Goal: Task Accomplishment & Management: Use online tool/utility

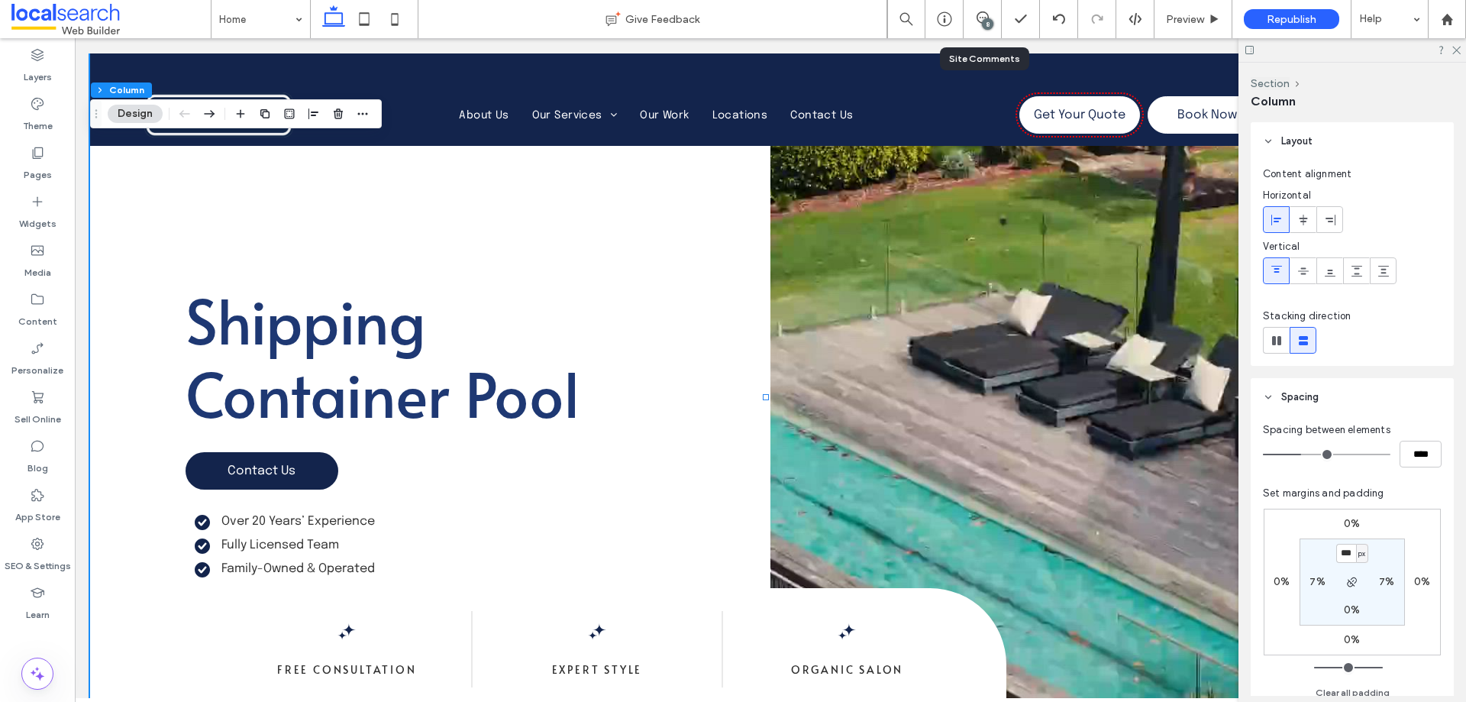
click at [986, 31] on div "8" at bounding box center [983, 19] width 38 height 38
click at [982, 19] on icon at bounding box center [983, 17] width 12 height 12
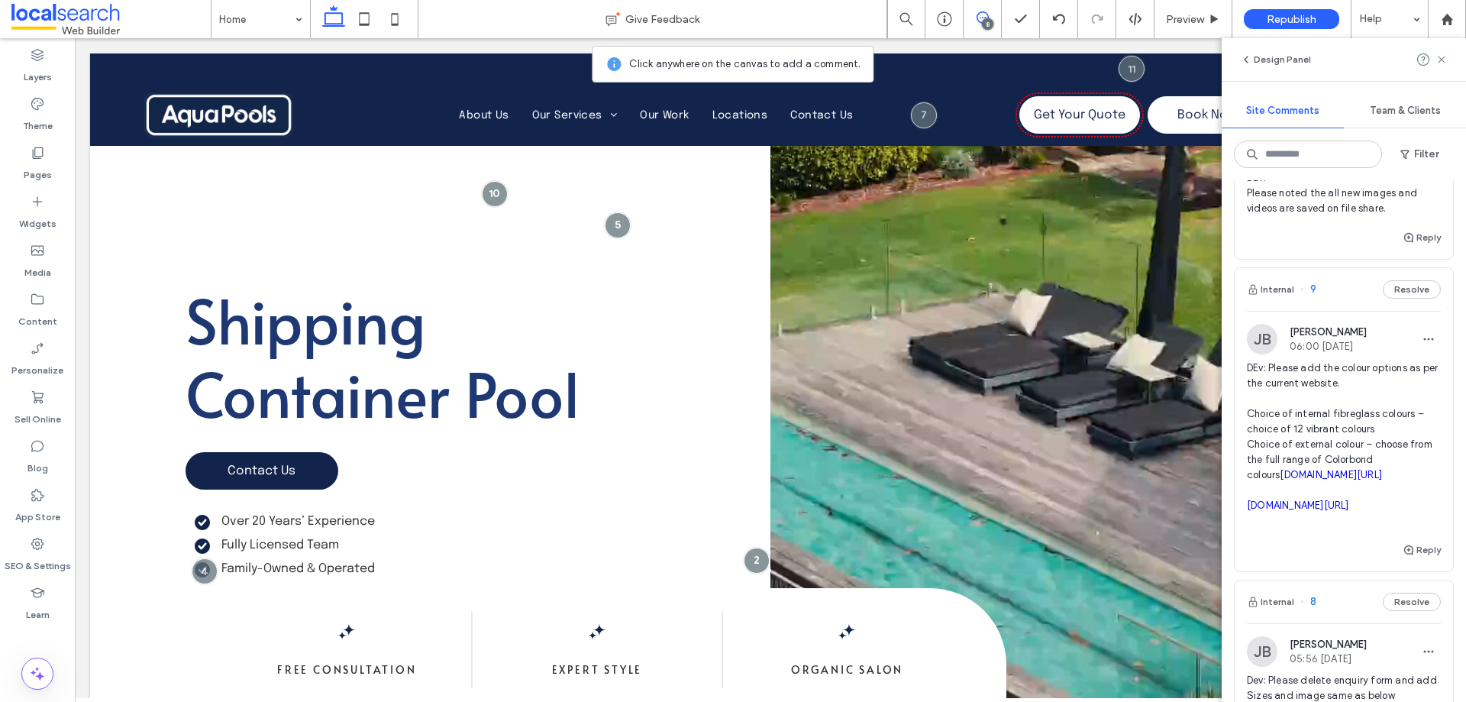
scroll to position [382, 0]
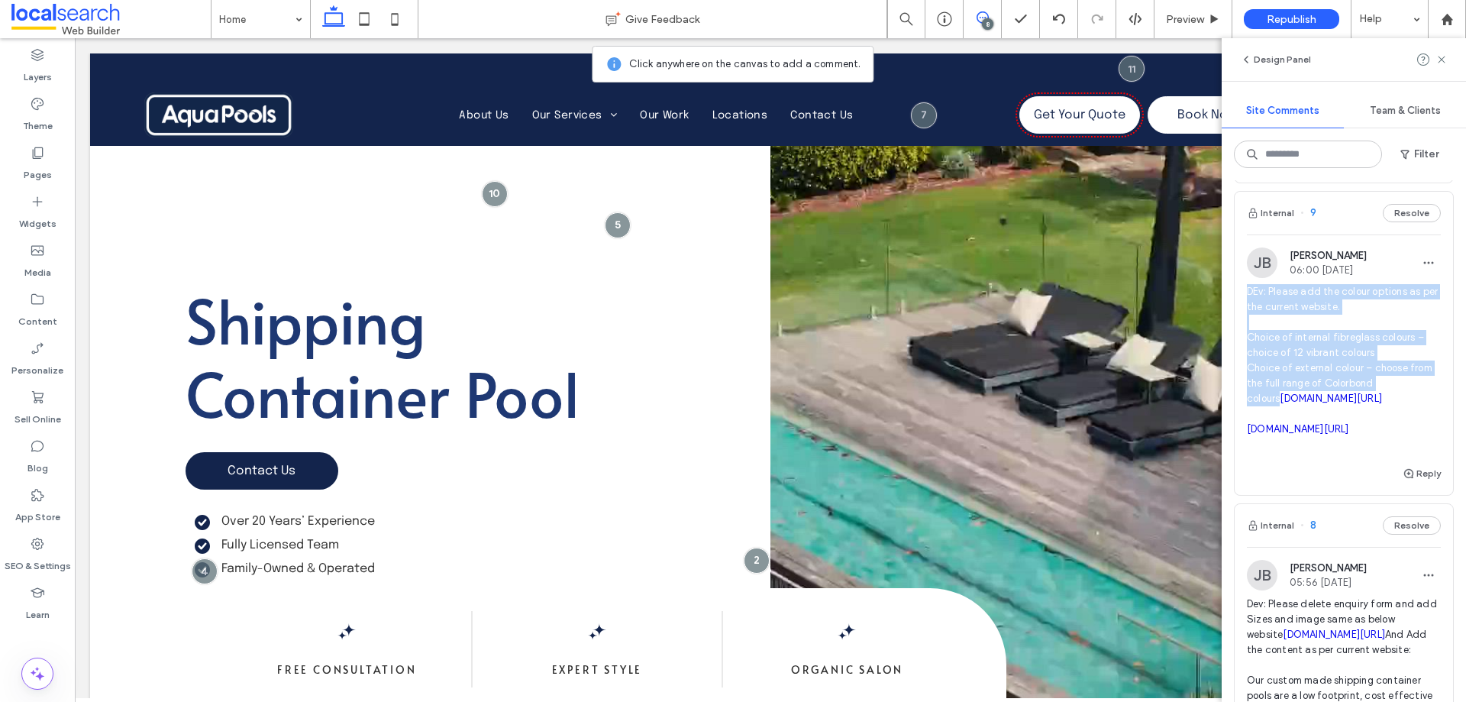
drag, startPoint x: 1242, startPoint y: 291, endPoint x: 1424, endPoint y: 393, distance: 208.2
click at [1424, 393] on div "[PERSON_NAME] 06:00 [DATE] DEv: Please add the colour options as per the curren…" at bounding box center [1344, 355] width 218 height 217
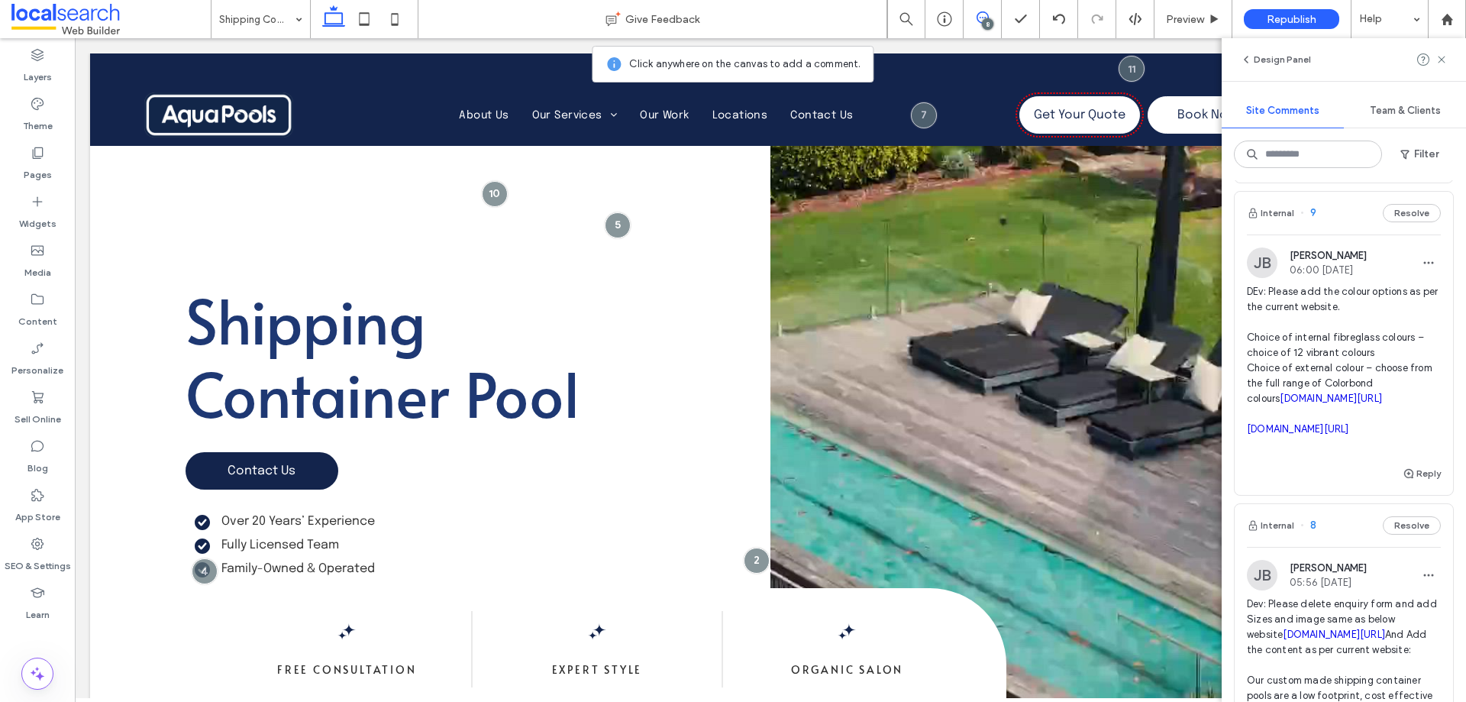
click at [1364, 377] on div at bounding box center [733, 351] width 1466 height 702
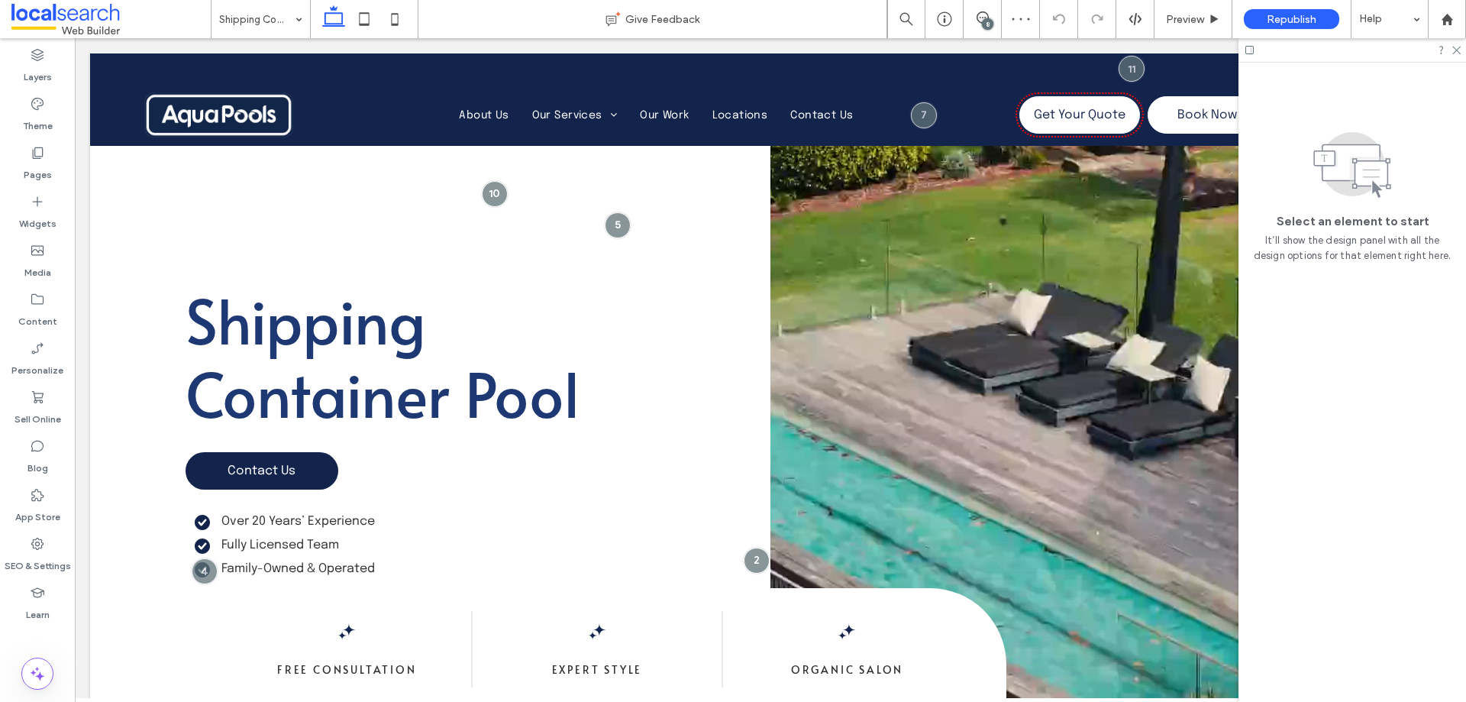
click at [1444, 59] on div at bounding box center [1353, 50] width 228 height 24
click at [1459, 52] on use at bounding box center [1457, 51] width 8 height 8
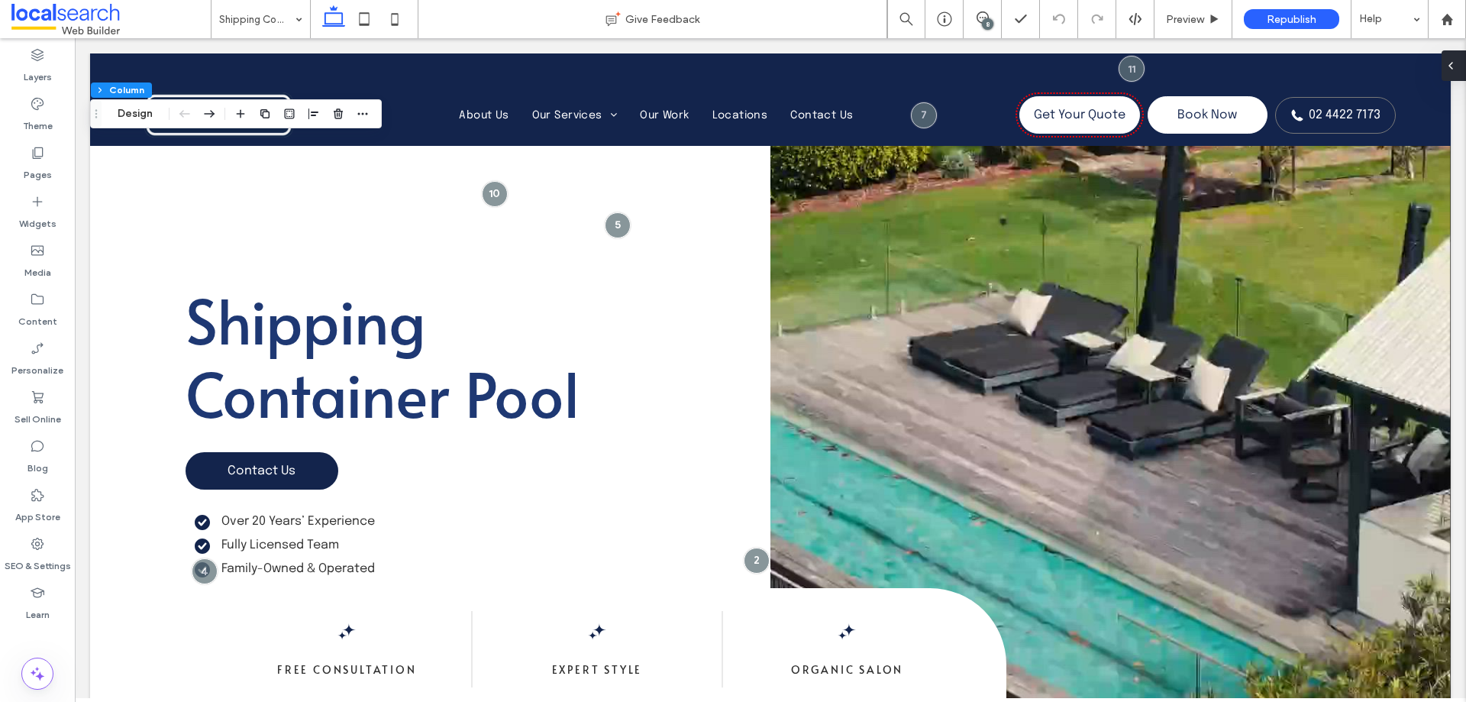
click at [1454, 63] on icon at bounding box center [1451, 66] width 12 height 12
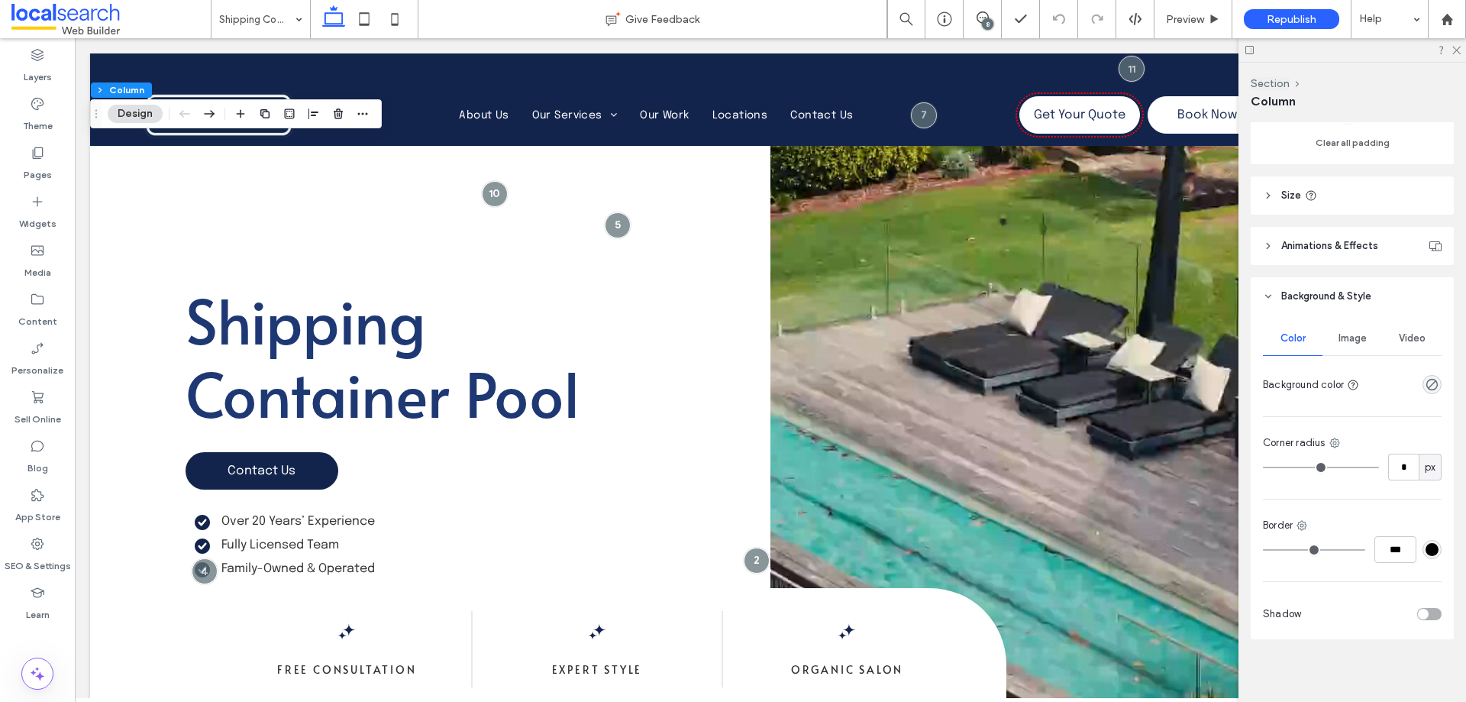
scroll to position [555, 0]
click at [1401, 338] on span "Video" at bounding box center [1412, 334] width 27 height 12
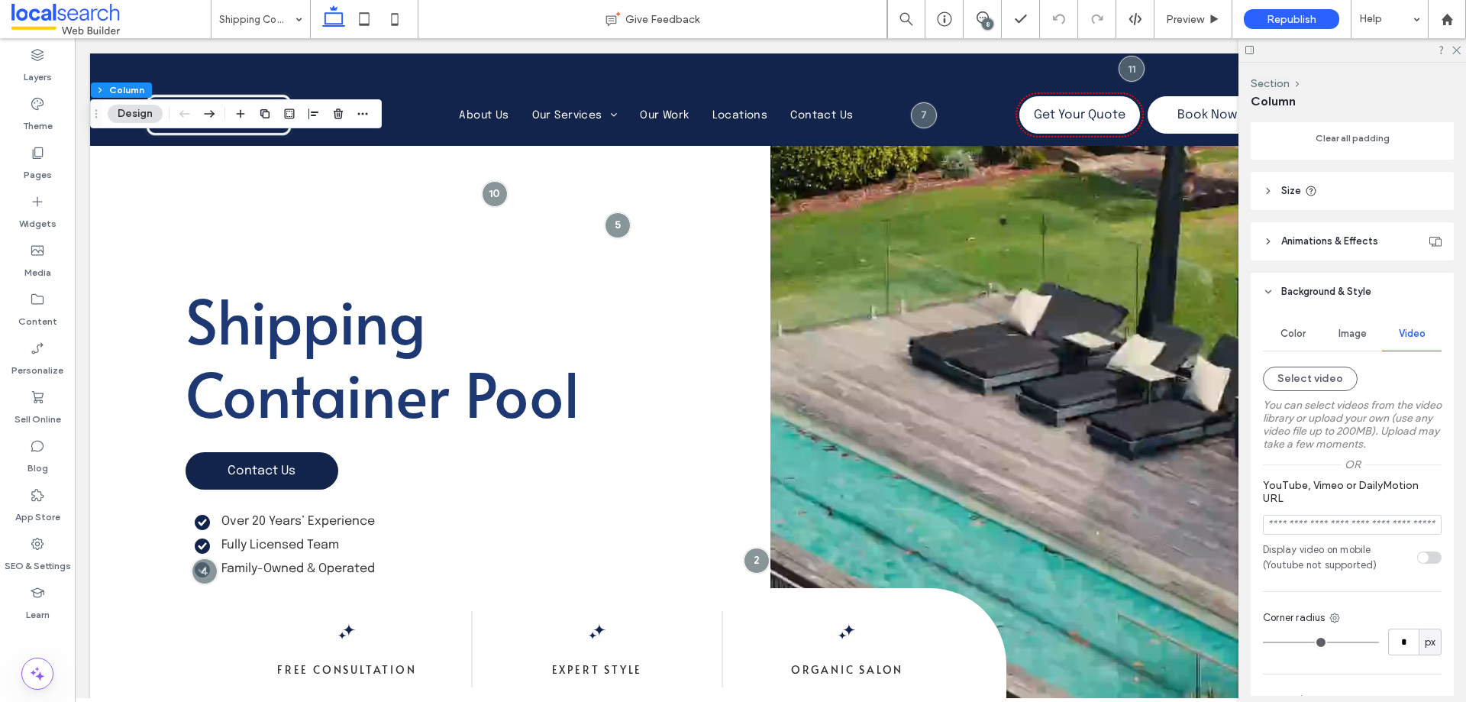
click at [993, 21] on div "8" at bounding box center [987, 23] width 11 height 11
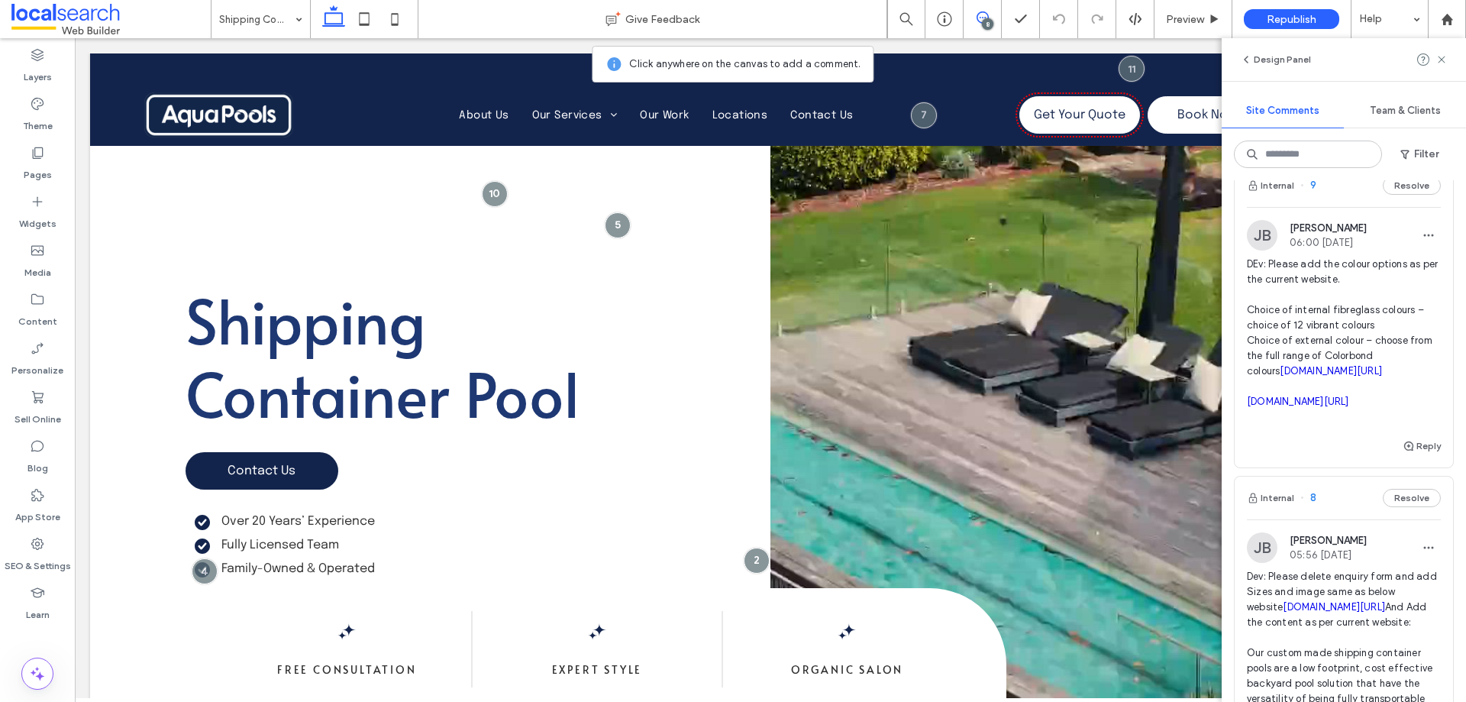
scroll to position [382, 0]
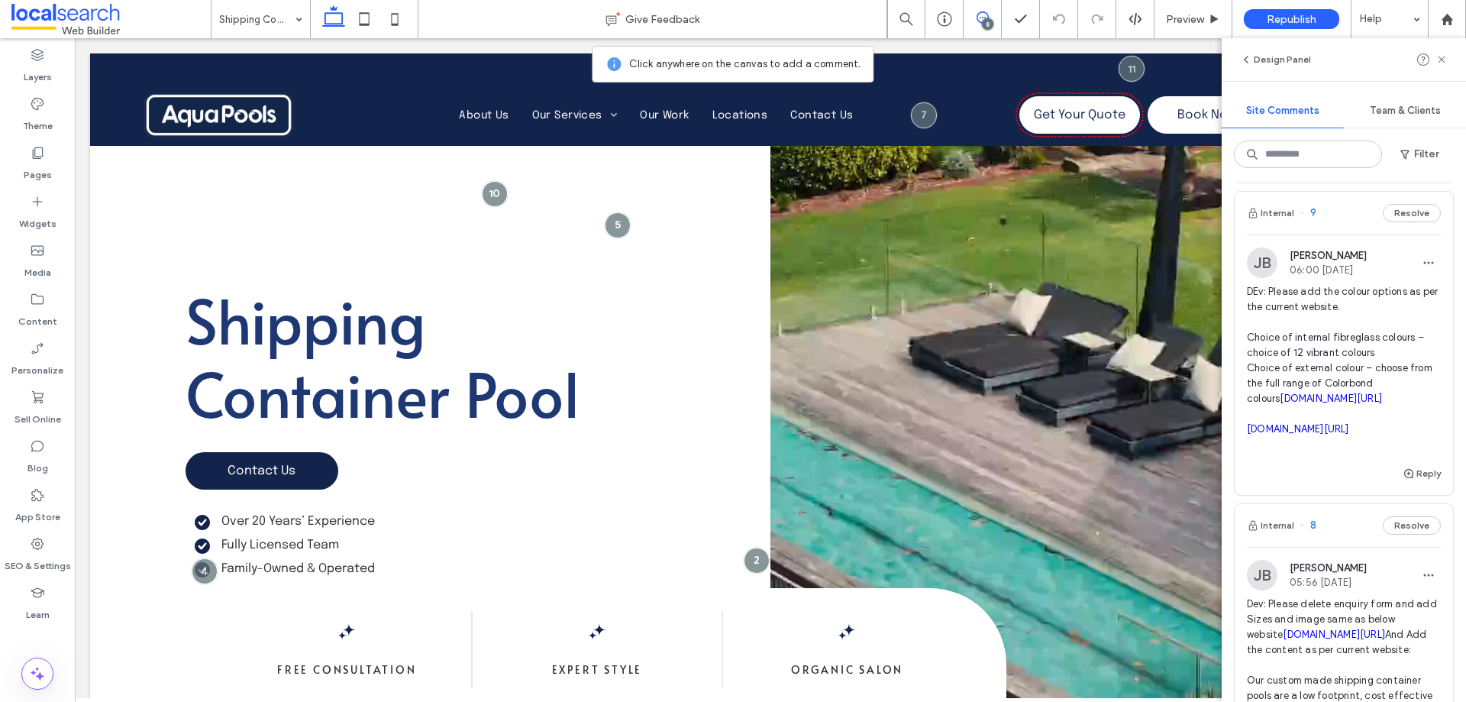
click at [1280, 404] on link "[DOMAIN_NAME][URL]" at bounding box center [1331, 398] width 102 height 11
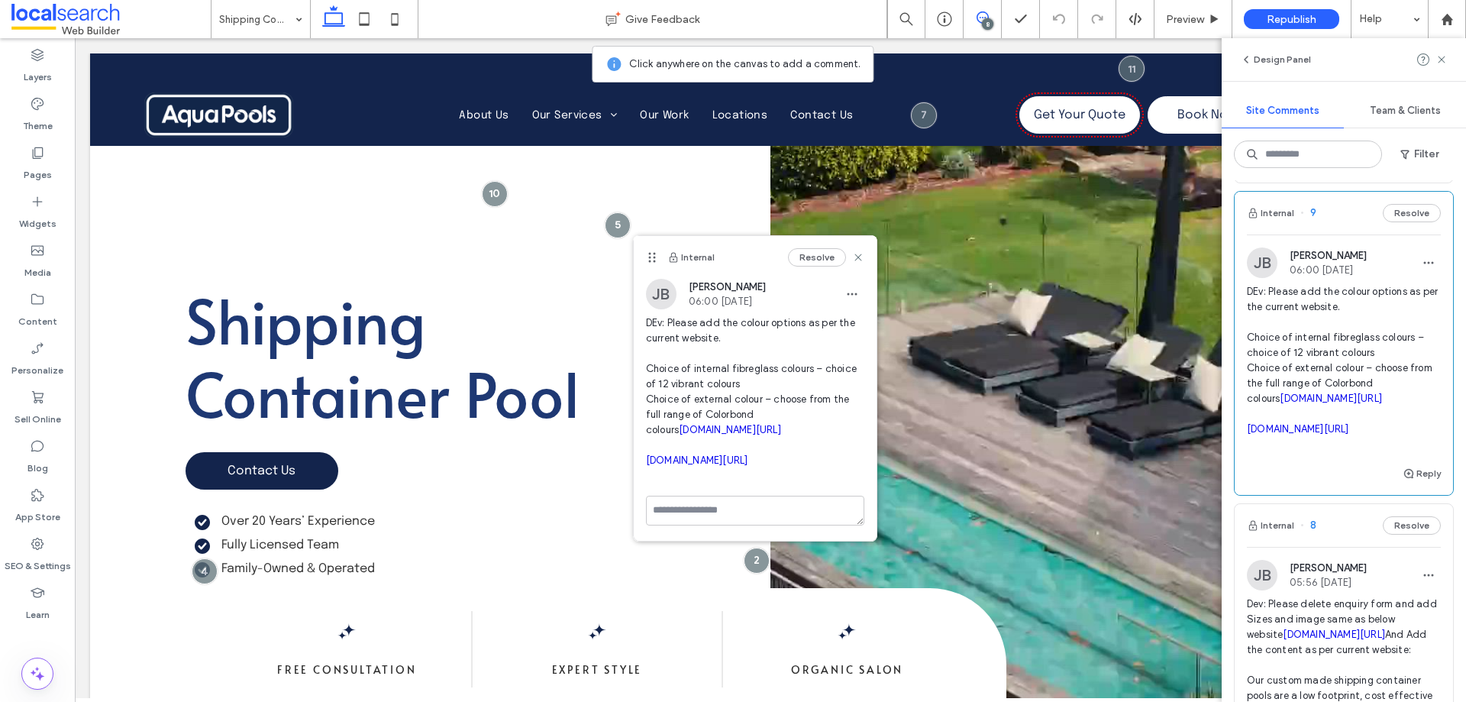
click at [1312, 435] on link "[DOMAIN_NAME][URL]" at bounding box center [1298, 428] width 102 height 11
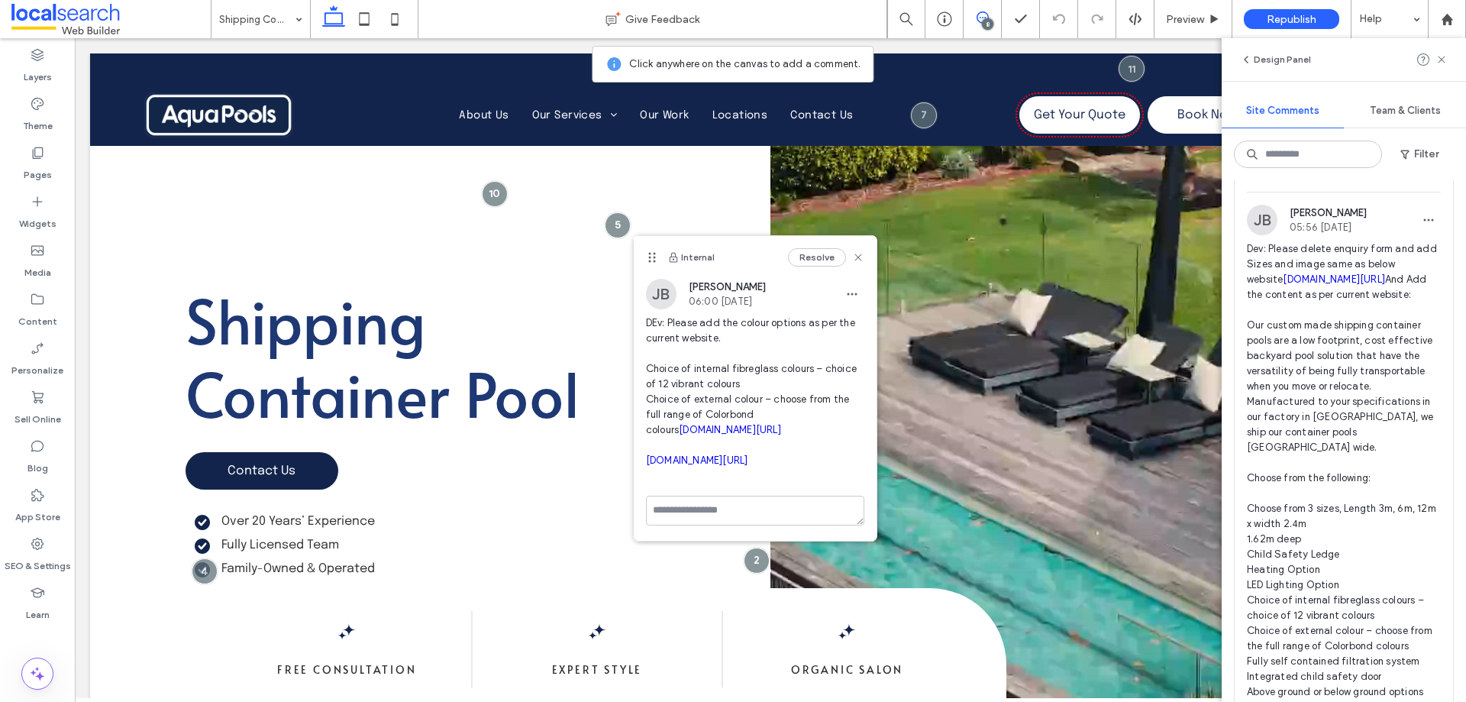
scroll to position [764, 0]
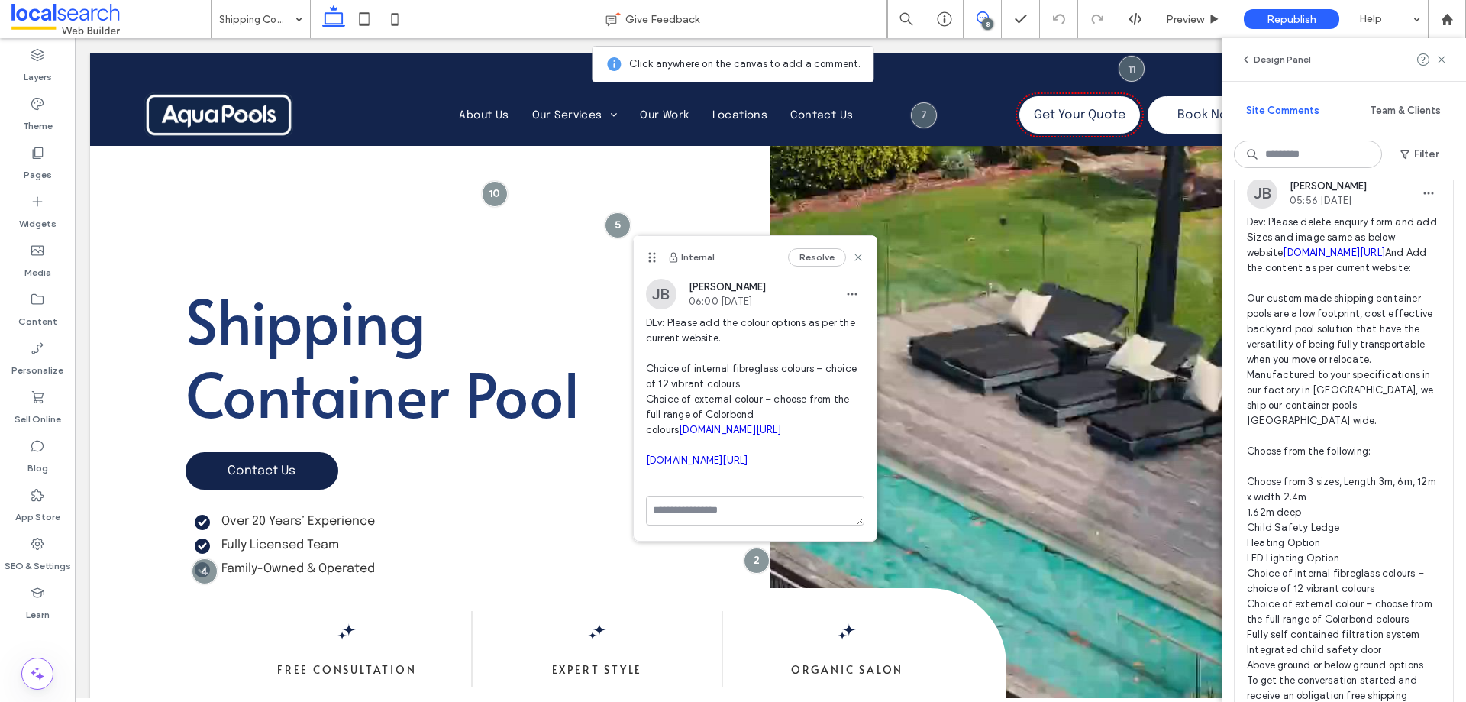
click at [1346, 341] on span "Dev: Please delete enquiry form and add Sizes and image same as below website […" at bounding box center [1344, 474] width 194 height 519
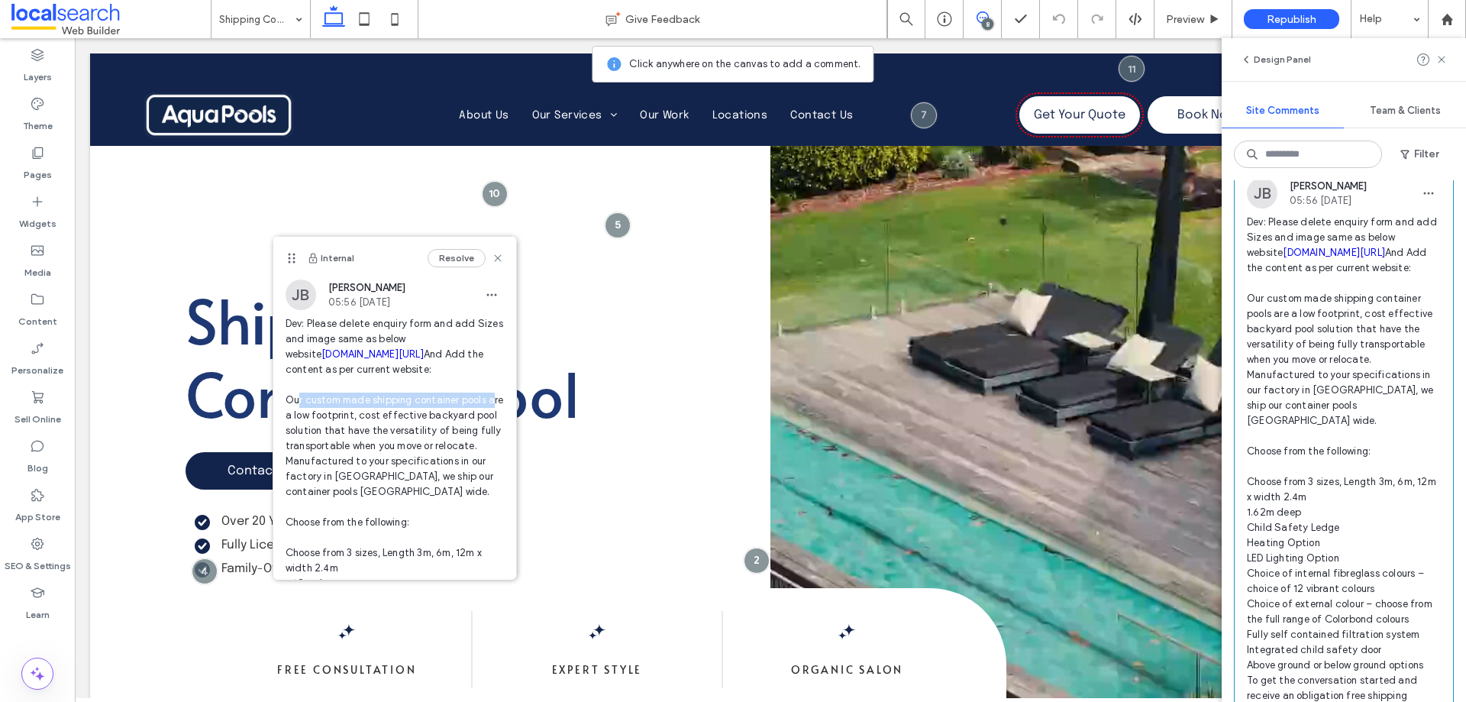
drag, startPoint x: 280, startPoint y: 444, endPoint x: 489, endPoint y: 443, distance: 208.5
click at [489, 444] on div "[PERSON_NAME] 05:56 [DATE] Dev: Please delete enquiry form and add Sizes and im…" at bounding box center [394, 549] width 243 height 538
copy span "Our custom made shipping container pools"
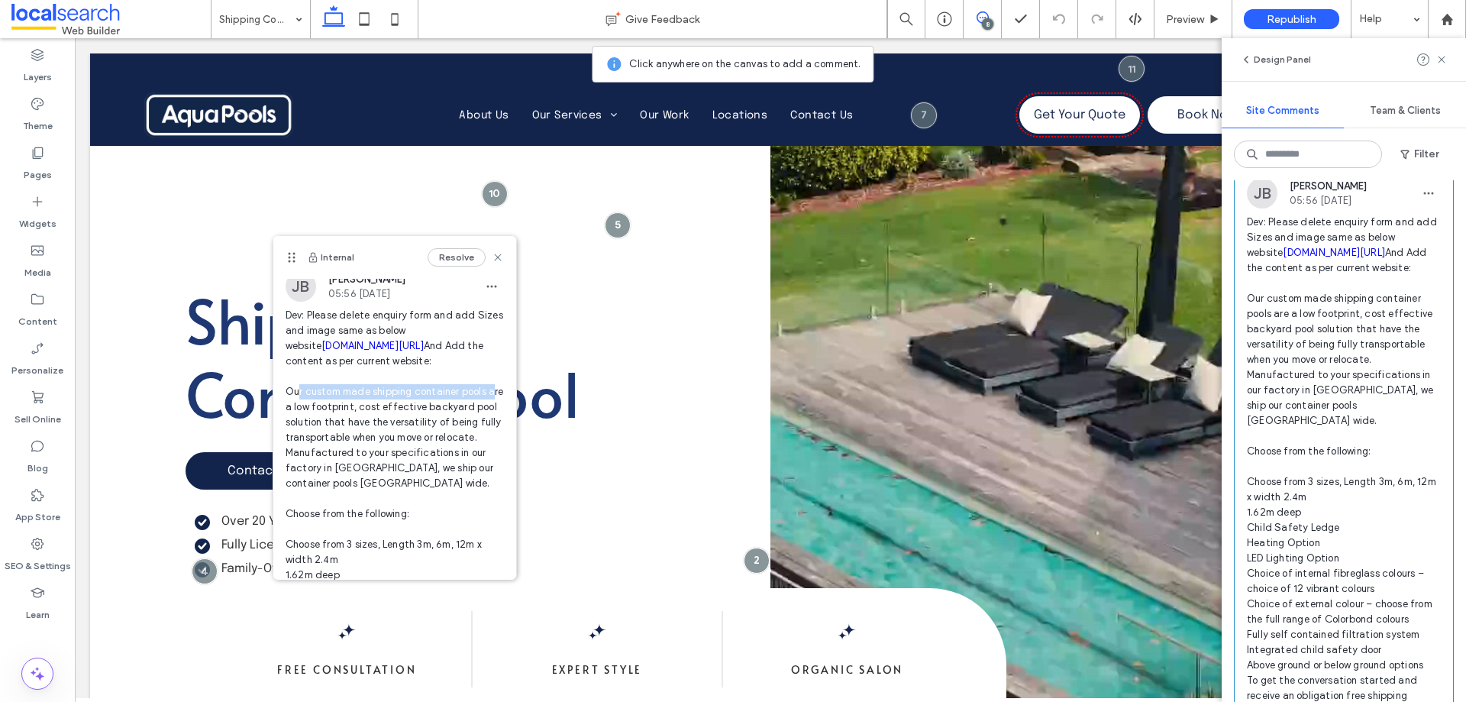
scroll to position [10, 0]
click at [1283, 258] on link "[DOMAIN_NAME][URL]" at bounding box center [1334, 252] width 102 height 11
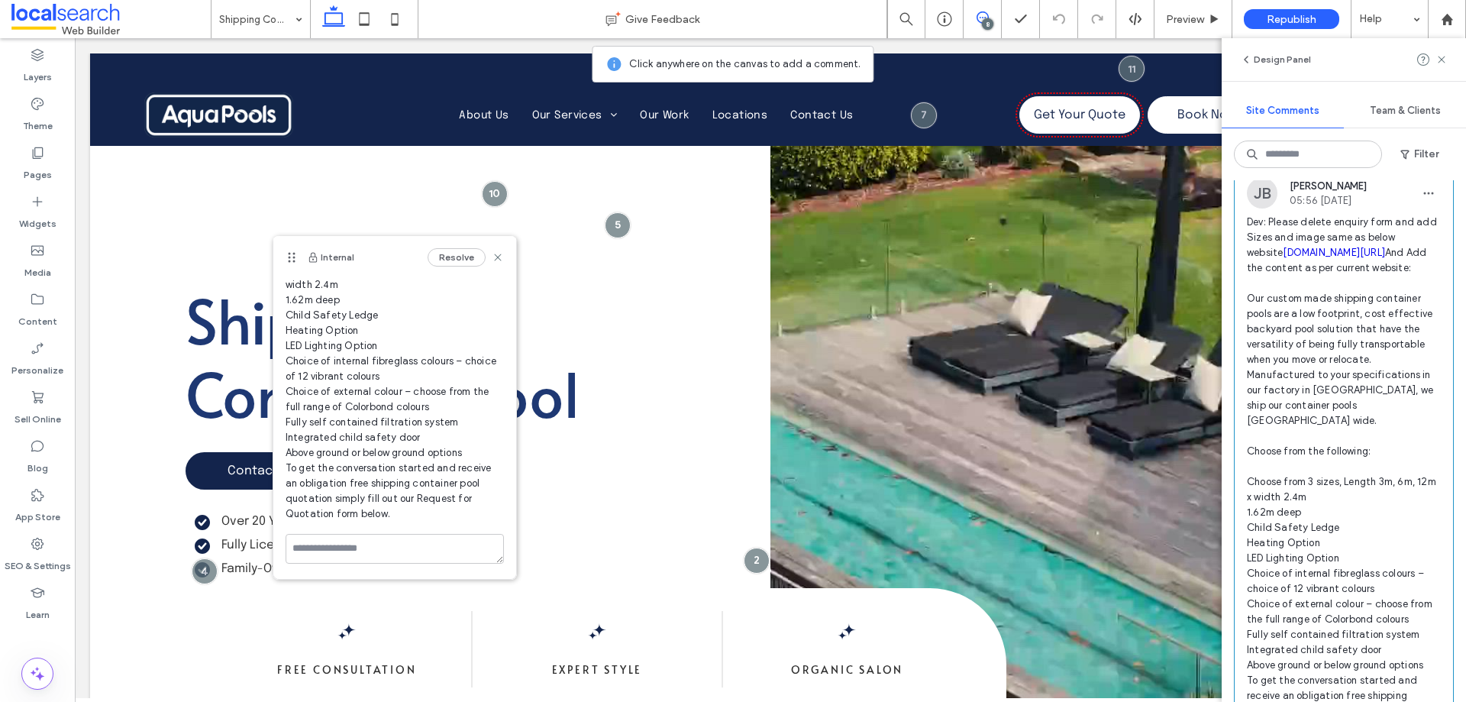
scroll to position [253, 0]
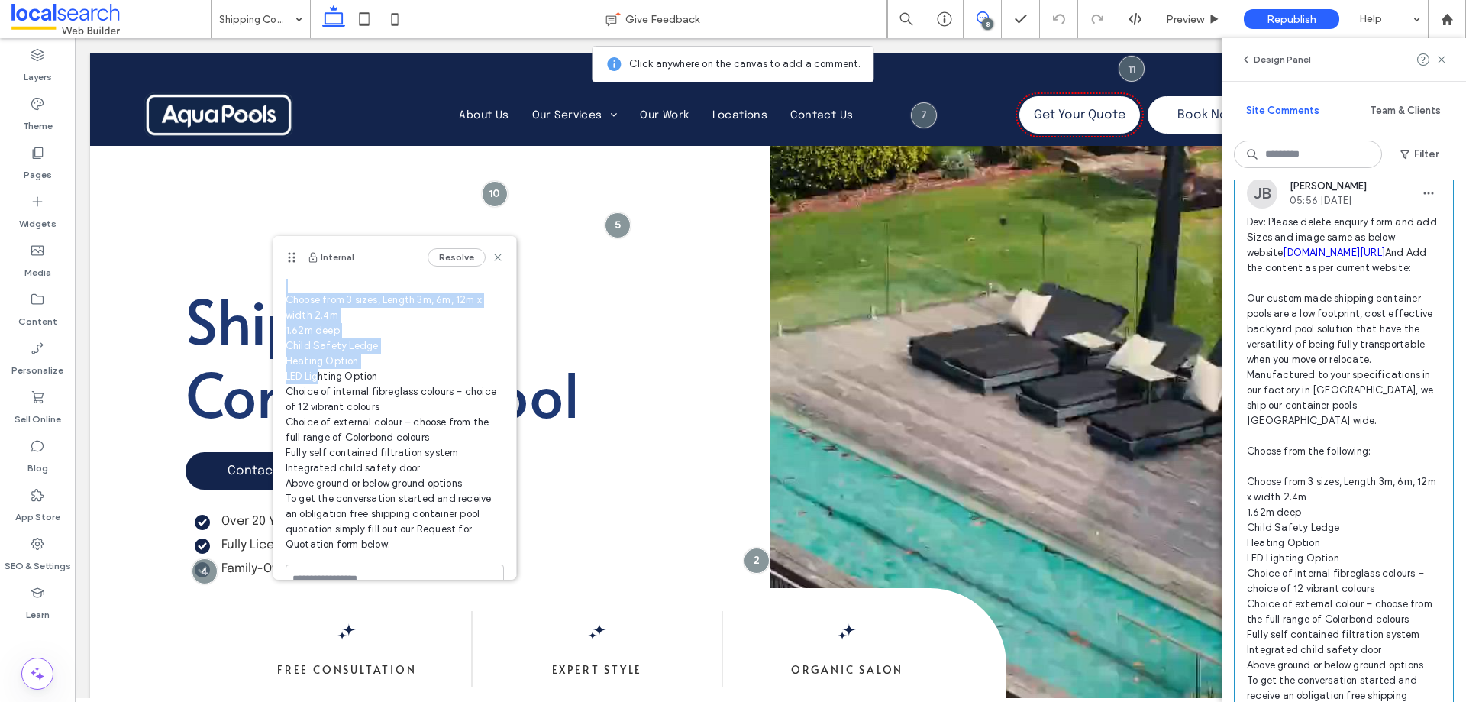
drag, startPoint x: 283, startPoint y: 342, endPoint x: 432, endPoint y: 418, distance: 166.4
click at [432, 418] on div "[PERSON_NAME] 05:56 [DATE] Dev: Please delete enquiry form and add Sizes and im…" at bounding box center [394, 296] width 243 height 538
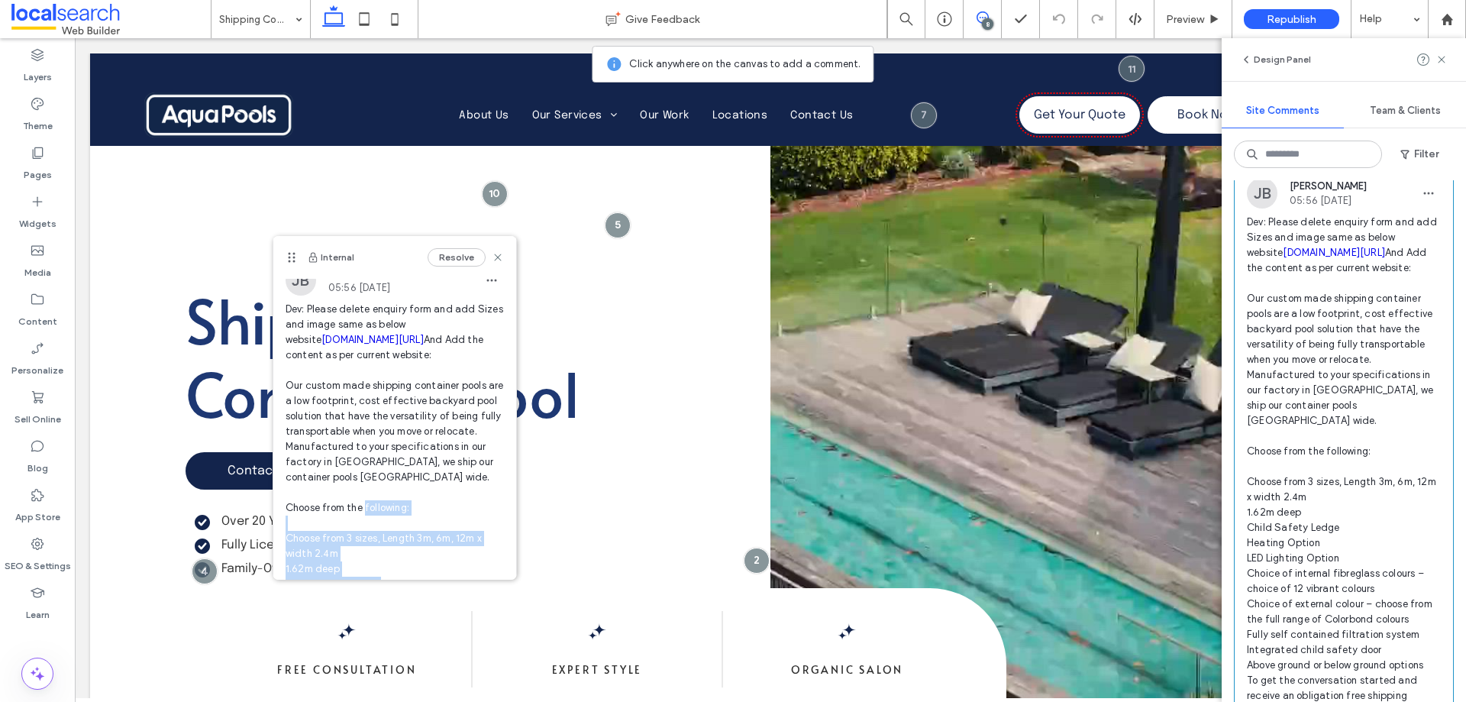
scroll to position [0, 0]
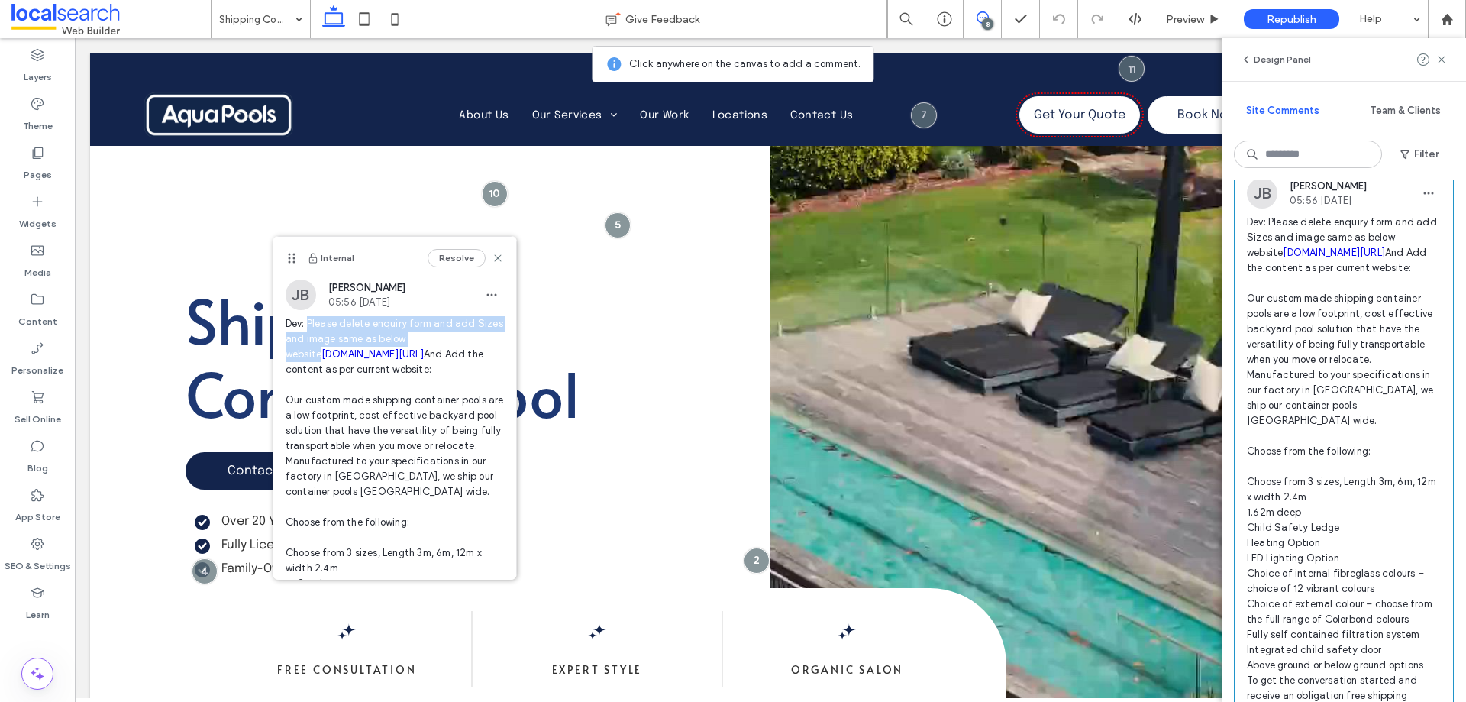
drag, startPoint x: 309, startPoint y: 320, endPoint x: 477, endPoint y: 335, distance: 169.4
click at [477, 335] on span "Dev: Please delete enquiry form and add Sizes and image same as below website […" at bounding box center [395, 560] width 218 height 489
click at [461, 353] on span "Dev: Please delete enquiry form and add Sizes and image same as below website […" at bounding box center [395, 560] width 218 height 489
drag, startPoint x: 474, startPoint y: 337, endPoint x: 312, endPoint y: 328, distance: 161.4
click at [310, 324] on span "Dev: Please delete enquiry form and add Sizes and image same as below website […" at bounding box center [395, 560] width 218 height 489
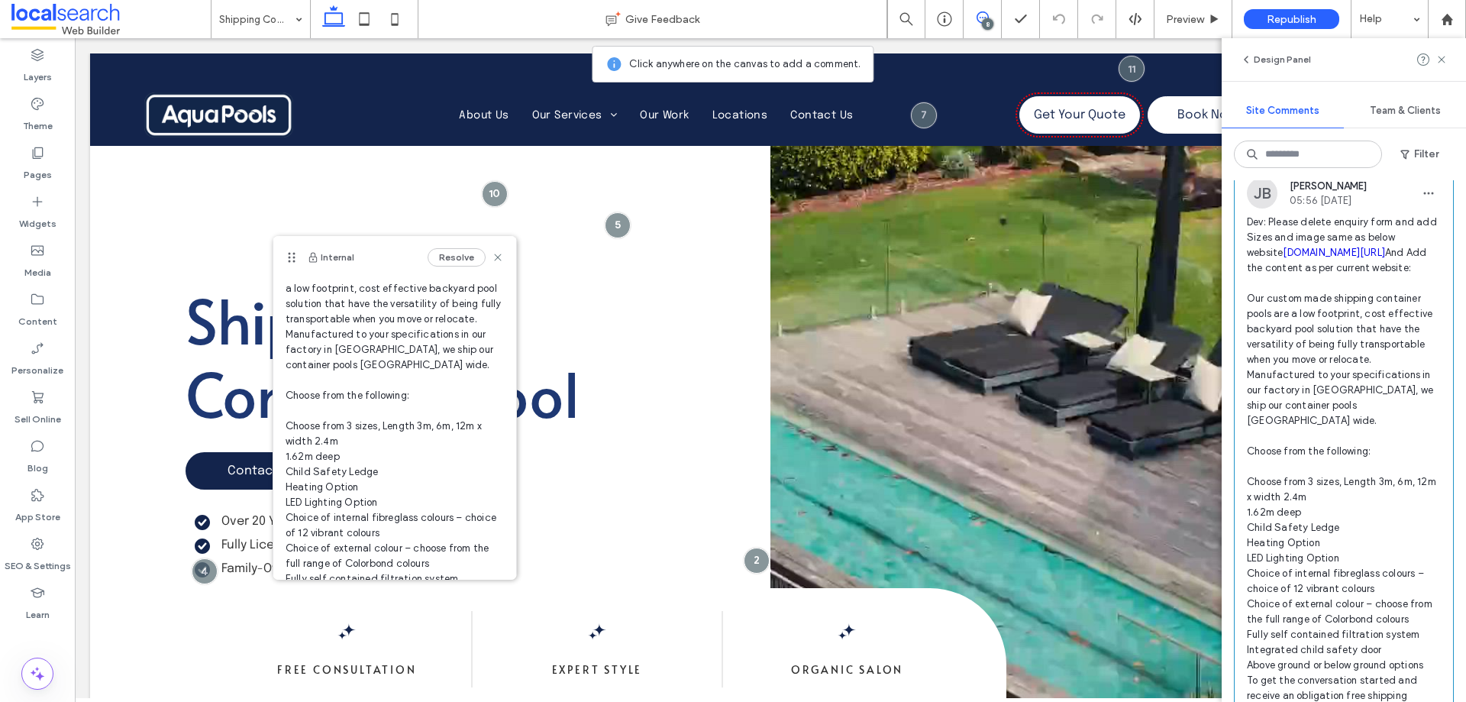
scroll to position [153, 0]
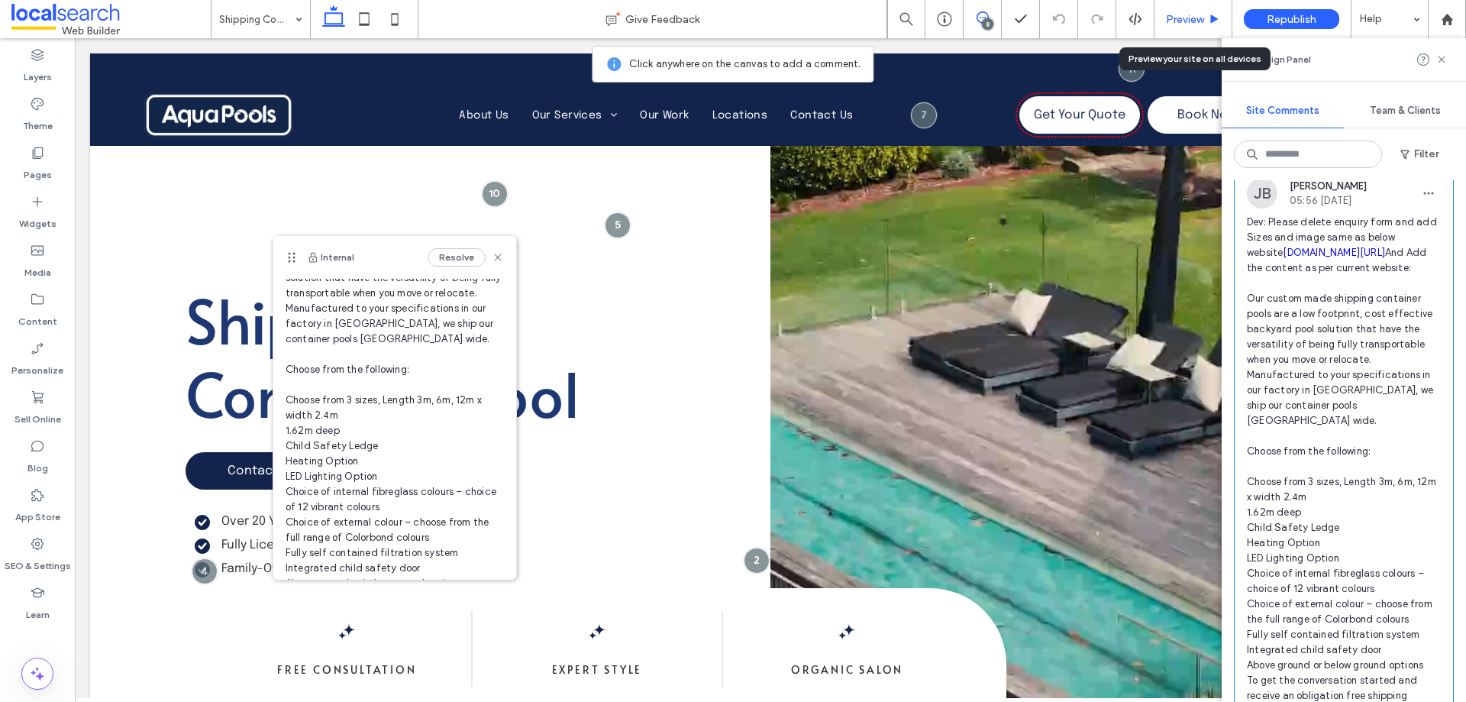
click at [1181, 15] on span "Preview" at bounding box center [1185, 19] width 38 height 13
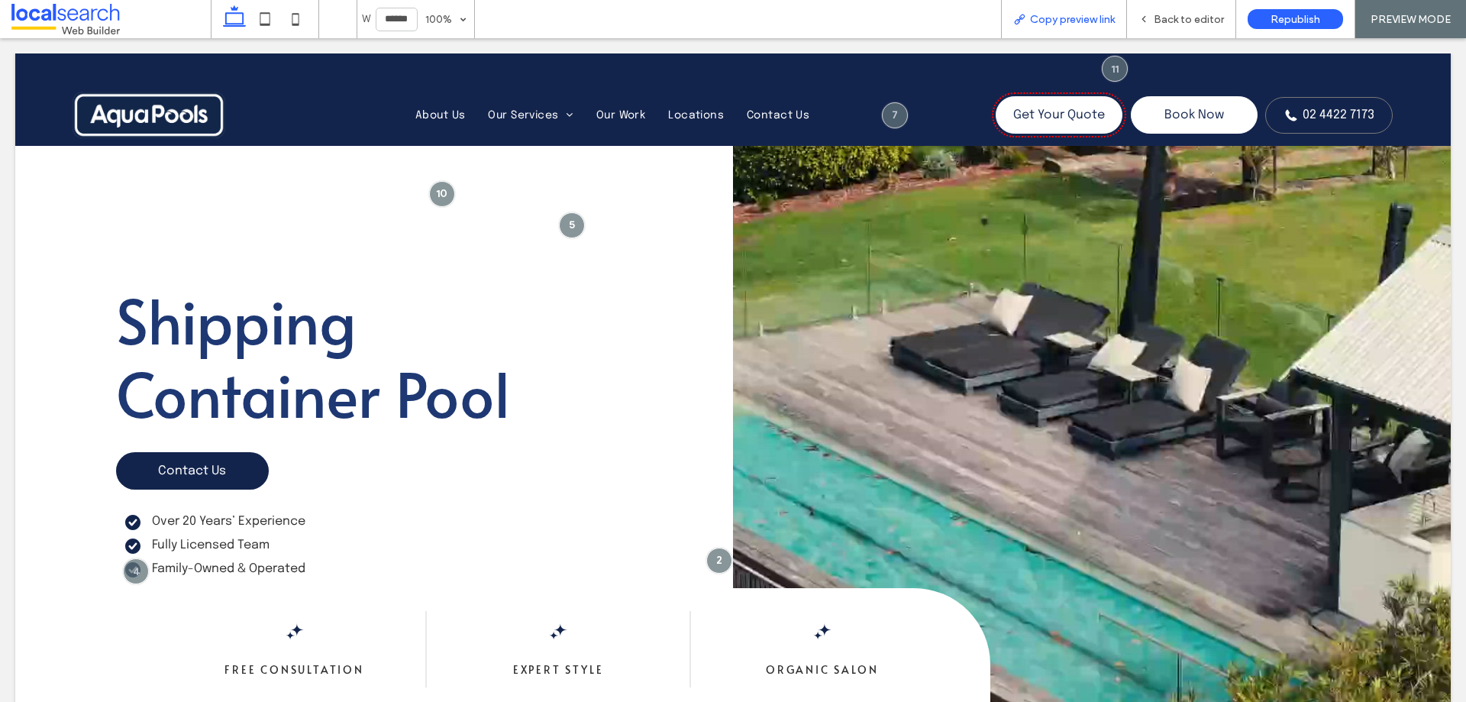
click at [1065, 19] on span "Copy preview link" at bounding box center [1072, 19] width 85 height 13
click at [1193, 32] on div "Back to editor" at bounding box center [1181, 19] width 109 height 38
click at [1192, 22] on span "Back to editor" at bounding box center [1189, 19] width 70 height 13
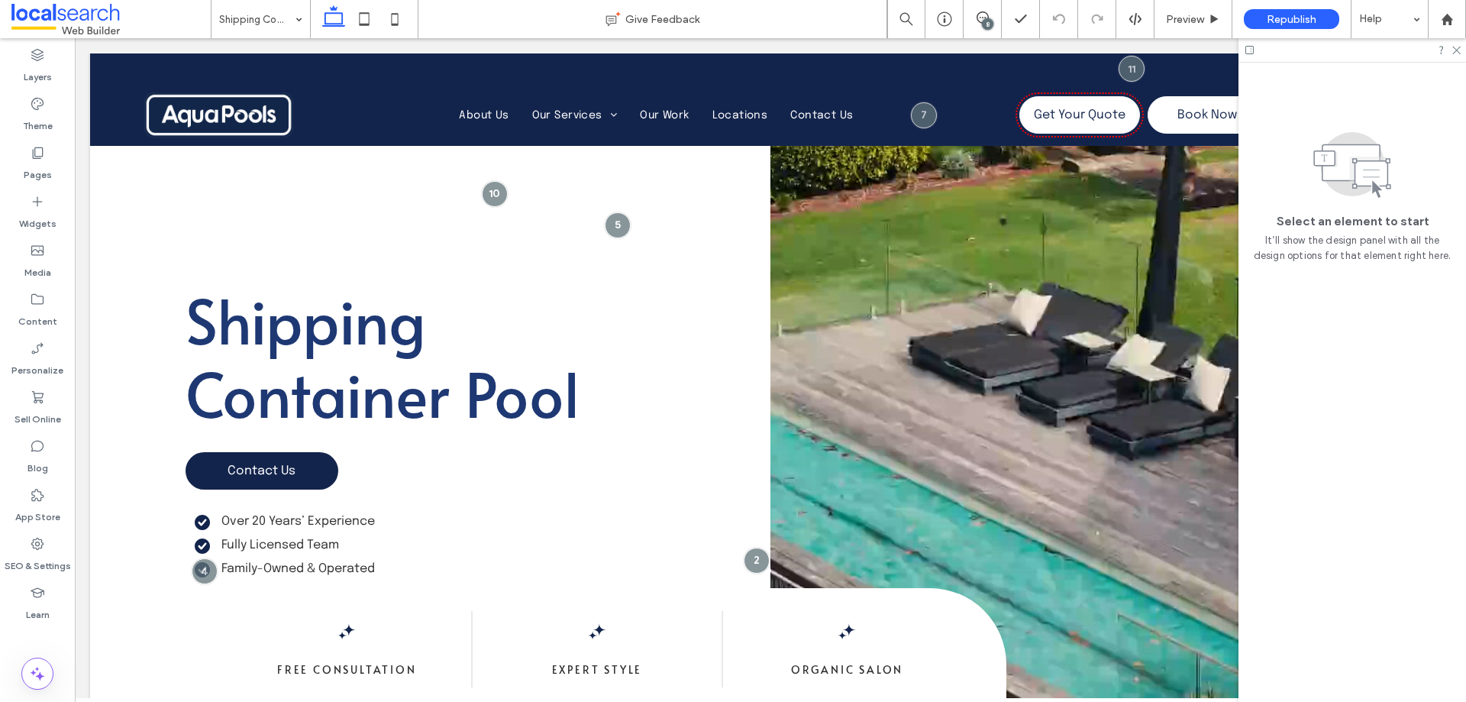
click at [984, 18] on icon at bounding box center [983, 17] width 12 height 12
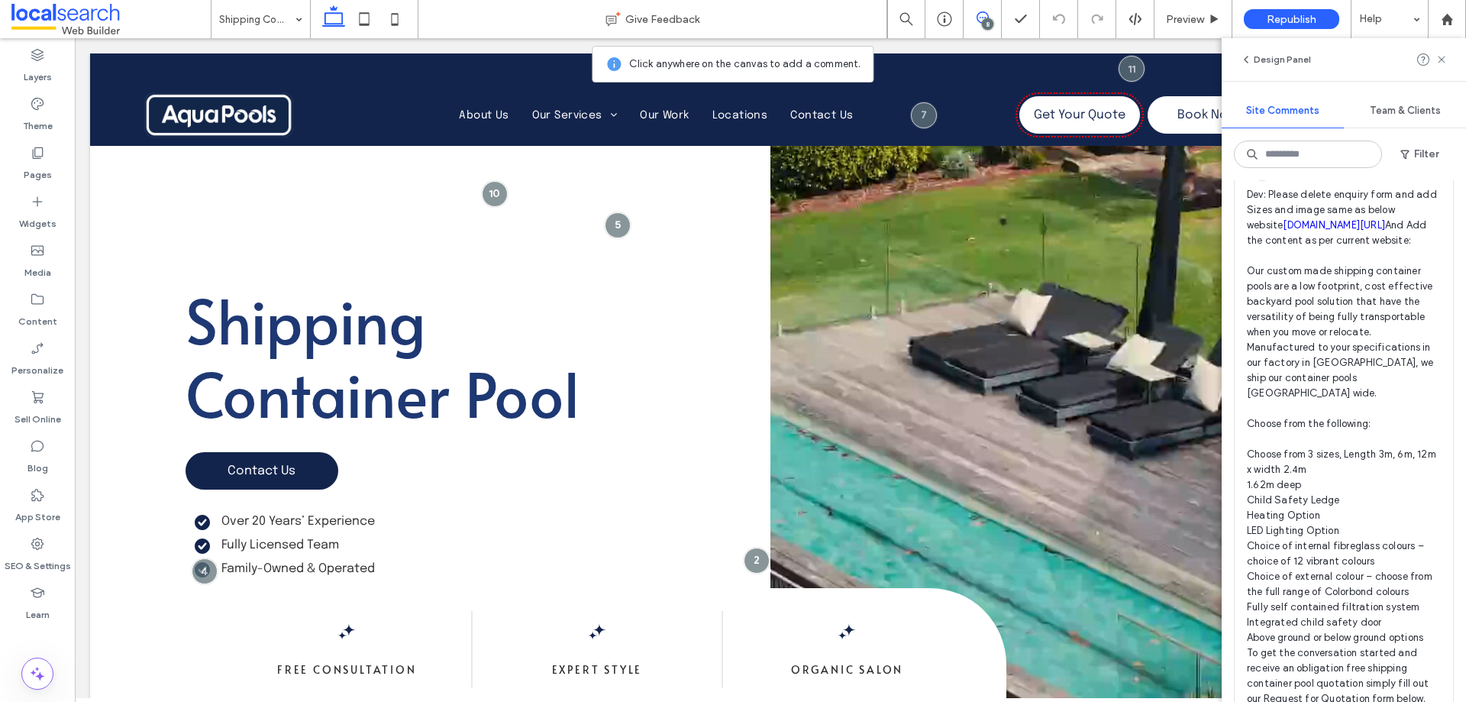
scroll to position [764, 0]
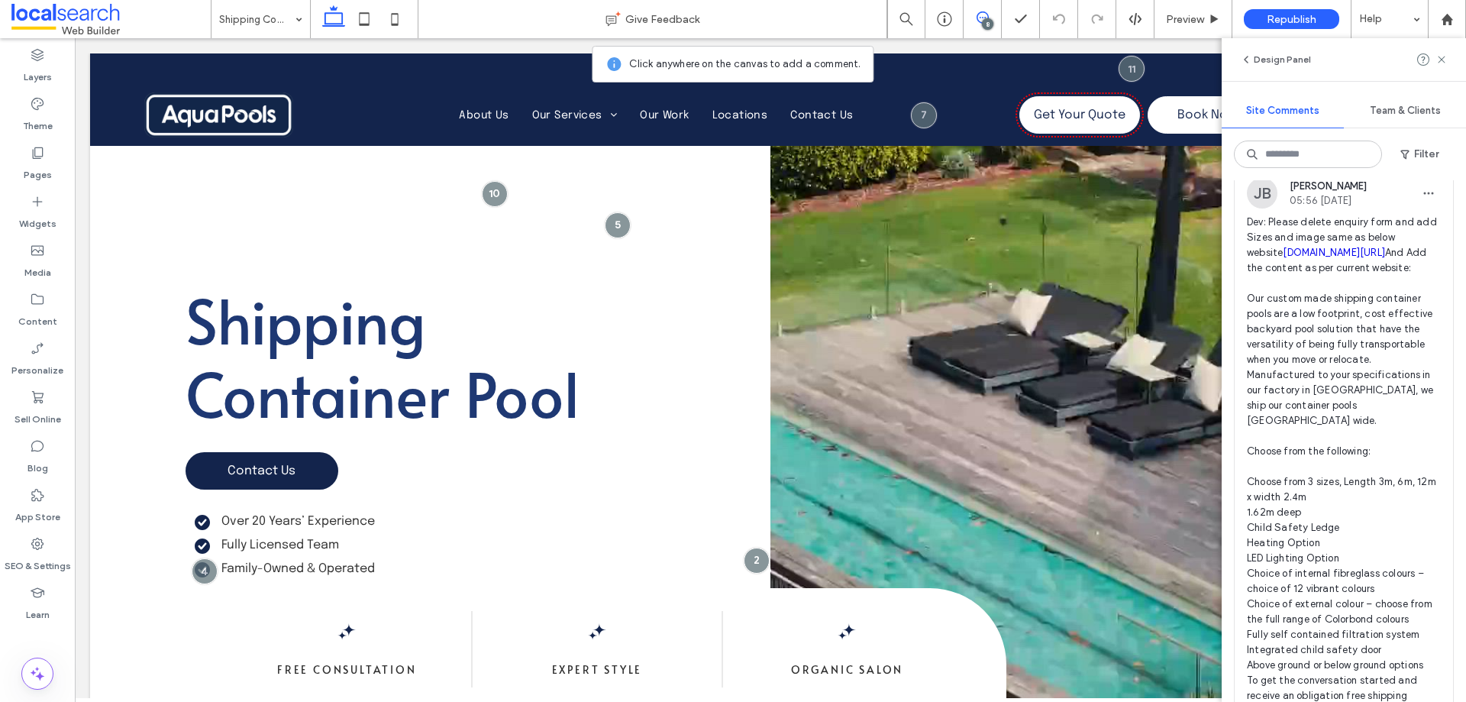
click at [1336, 376] on span "Dev: Please delete enquiry form and add Sizes and image same as below website […" at bounding box center [1344, 474] width 194 height 519
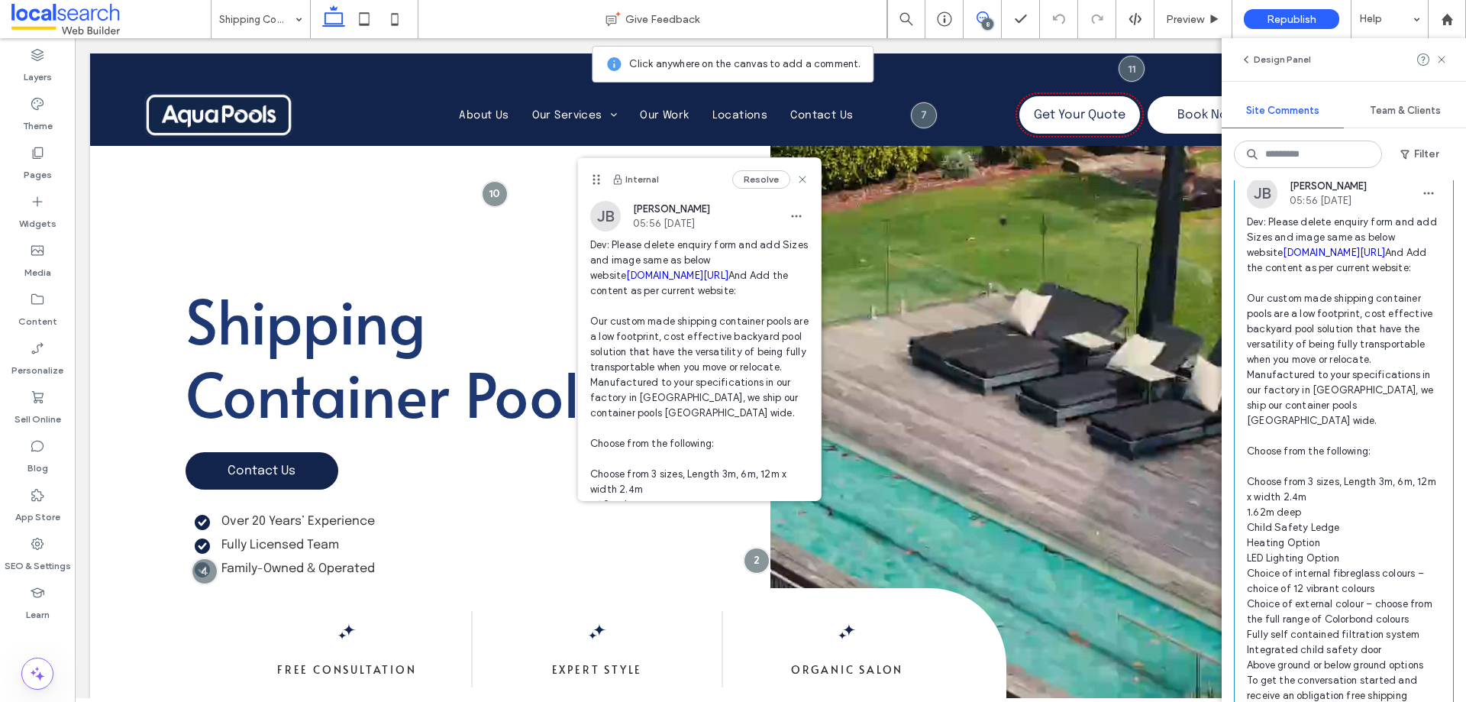
drag, startPoint x: 290, startPoint y: 257, endPoint x: 613, endPoint y: 184, distance: 331.3
click at [596, 178] on icon at bounding box center [596, 179] width 12 height 12
click at [646, 280] on link "[DOMAIN_NAME][URL]" at bounding box center [678, 274] width 102 height 11
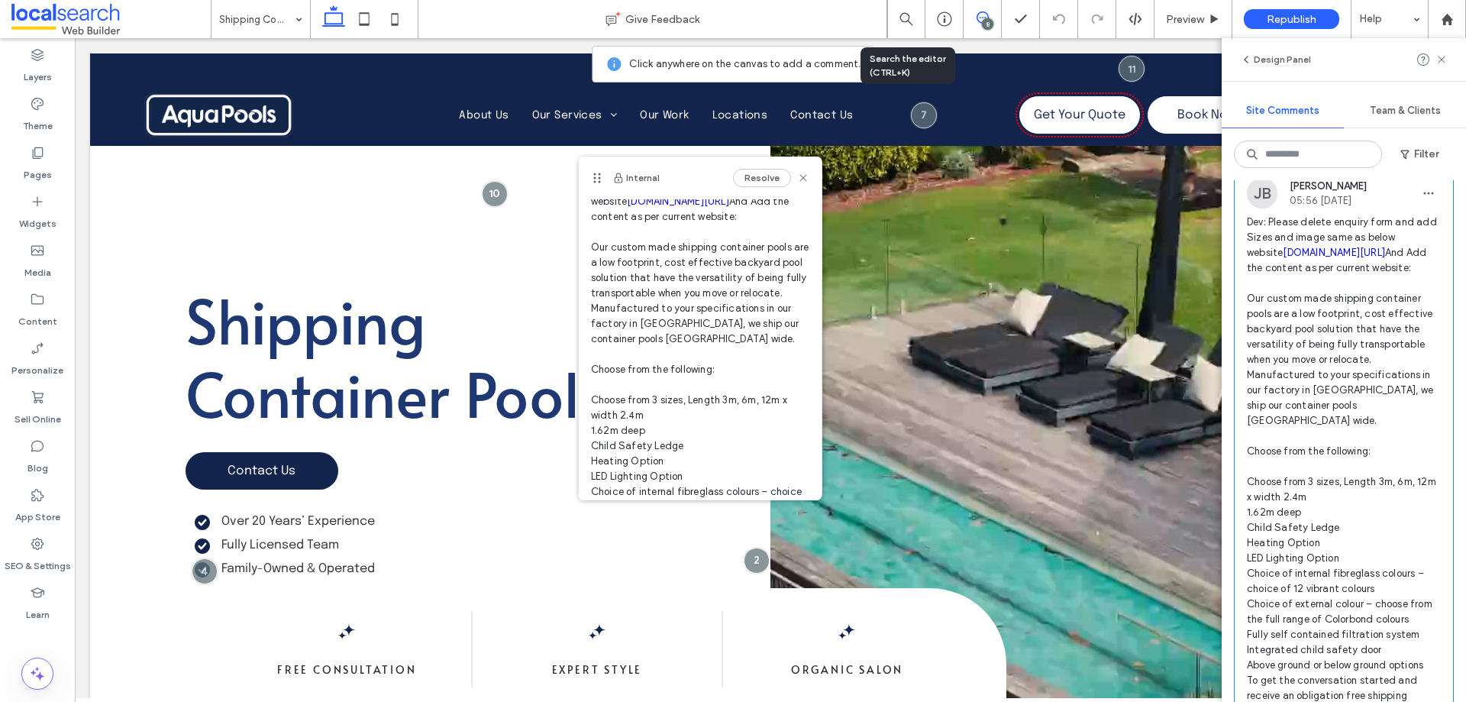
scroll to position [153, 0]
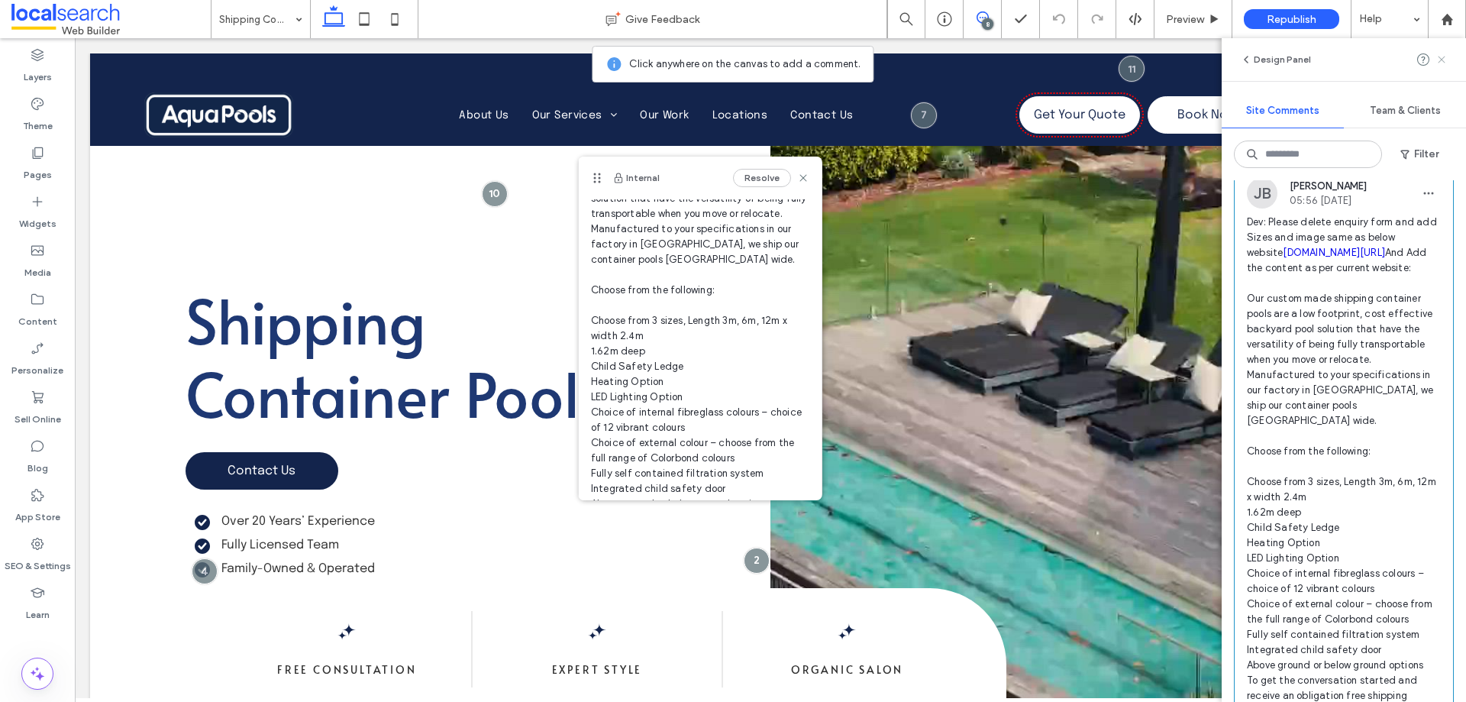
click at [1446, 57] on icon at bounding box center [1442, 59] width 12 height 12
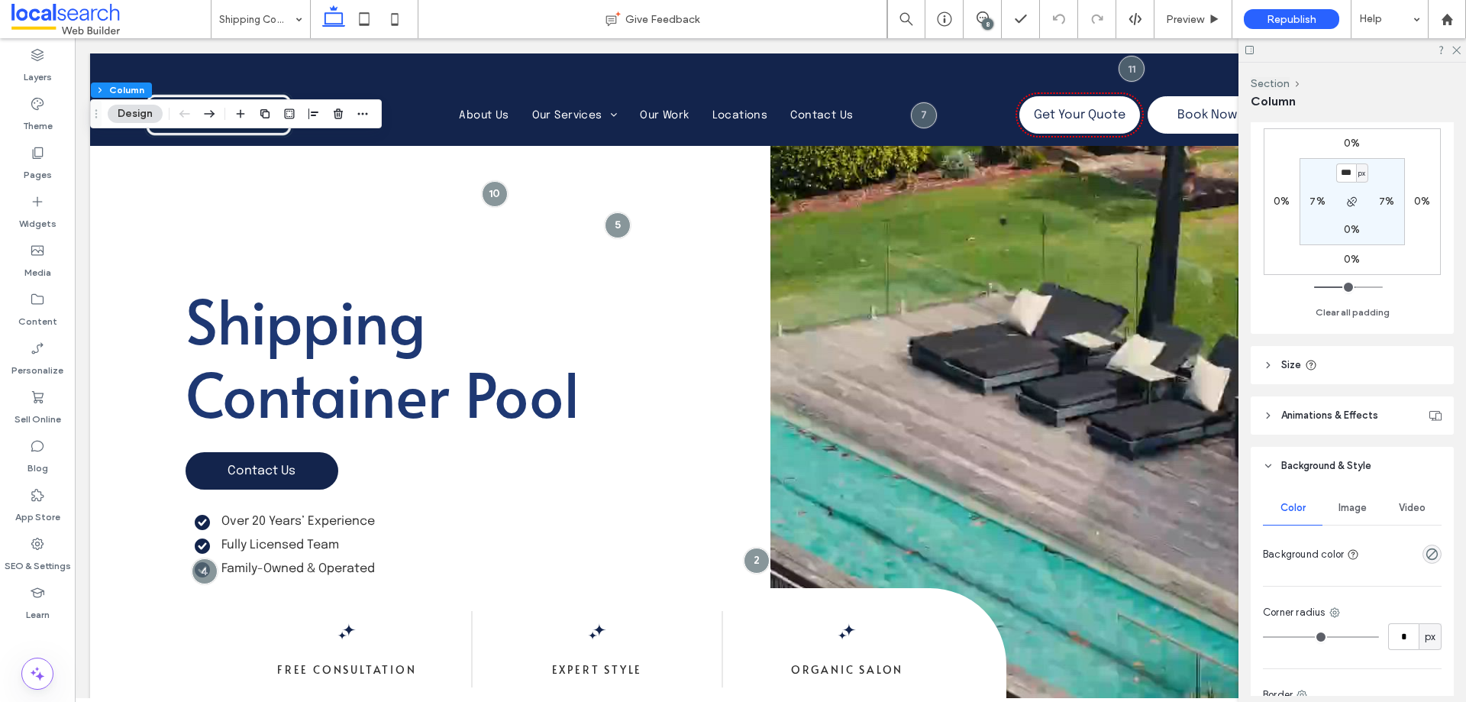
scroll to position [382, 0]
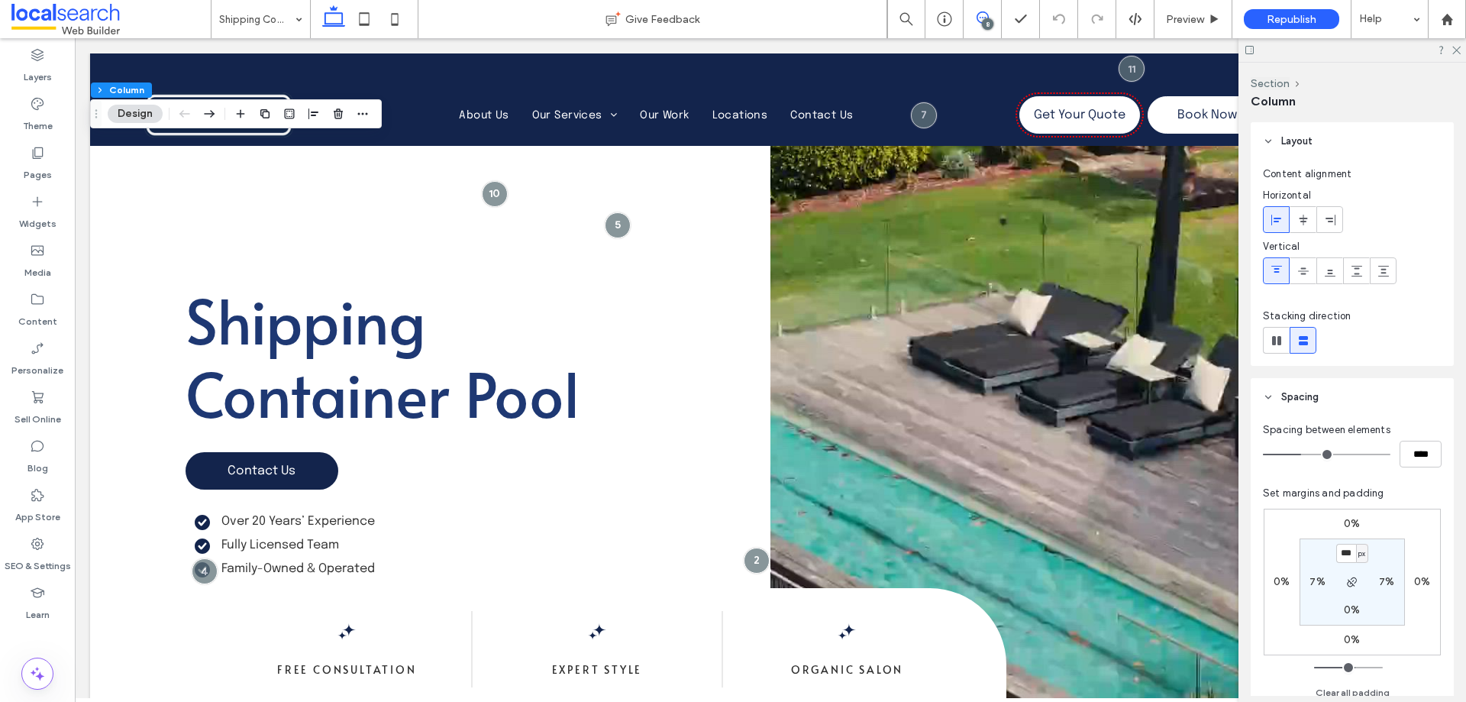
click at [981, 18] on icon at bounding box center [983, 17] width 12 height 12
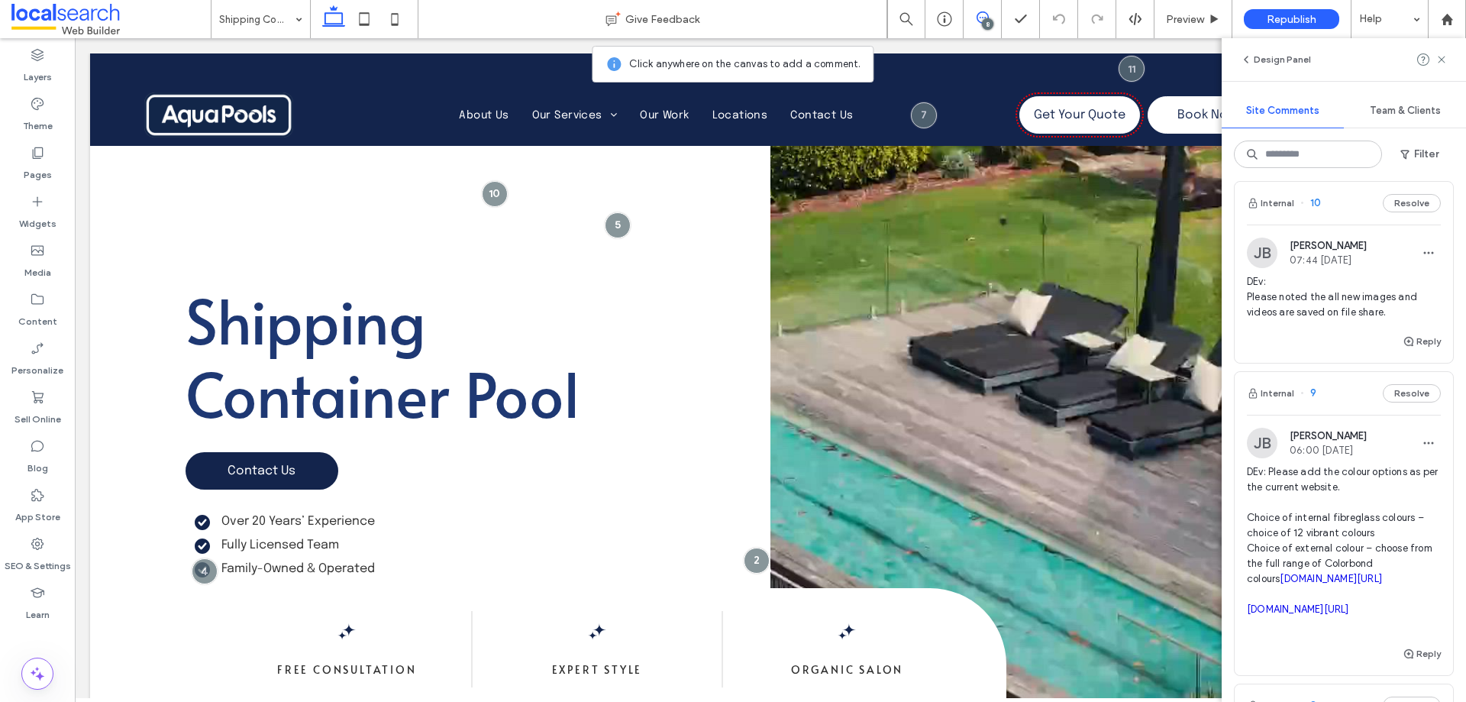
scroll to position [306, 0]
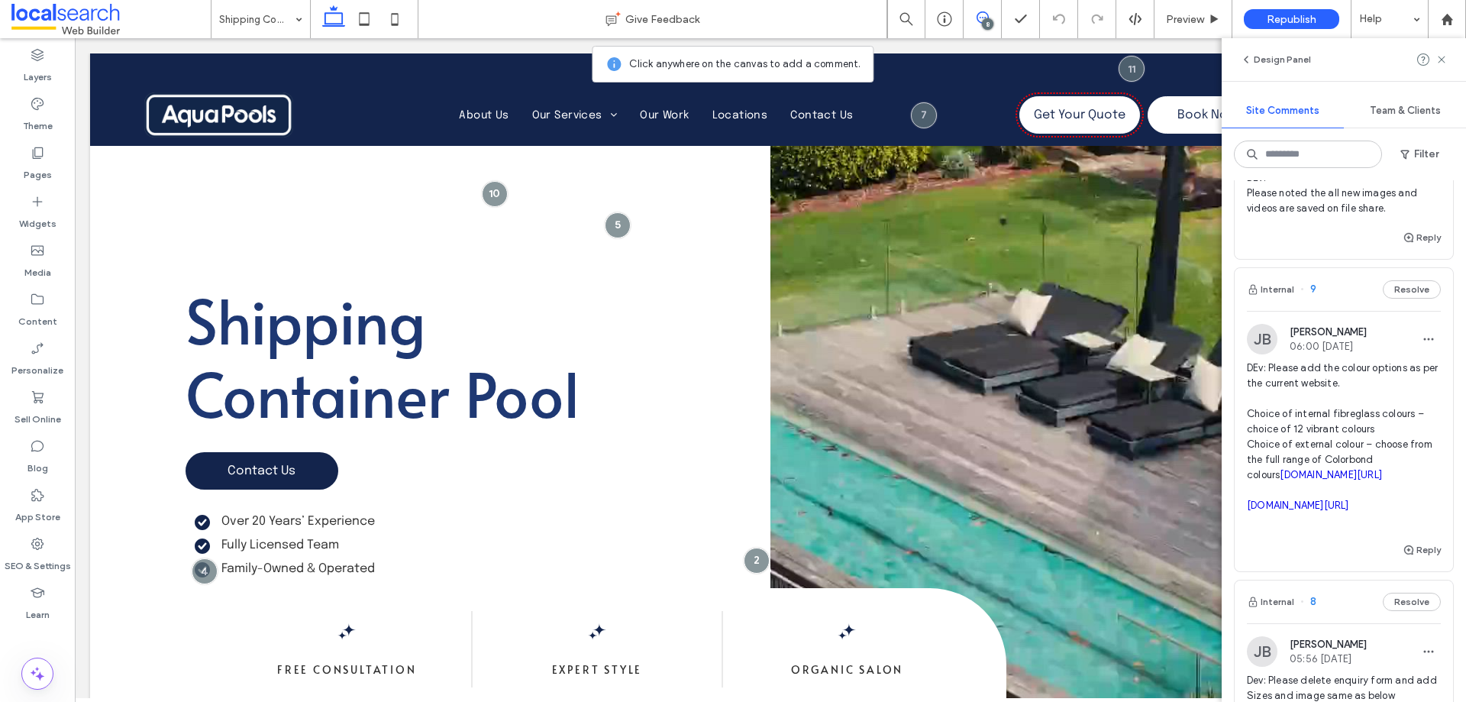
click at [1300, 389] on span "DEv: Please add the colour options as per the current website. Choice of intern…" at bounding box center [1344, 445] width 194 height 168
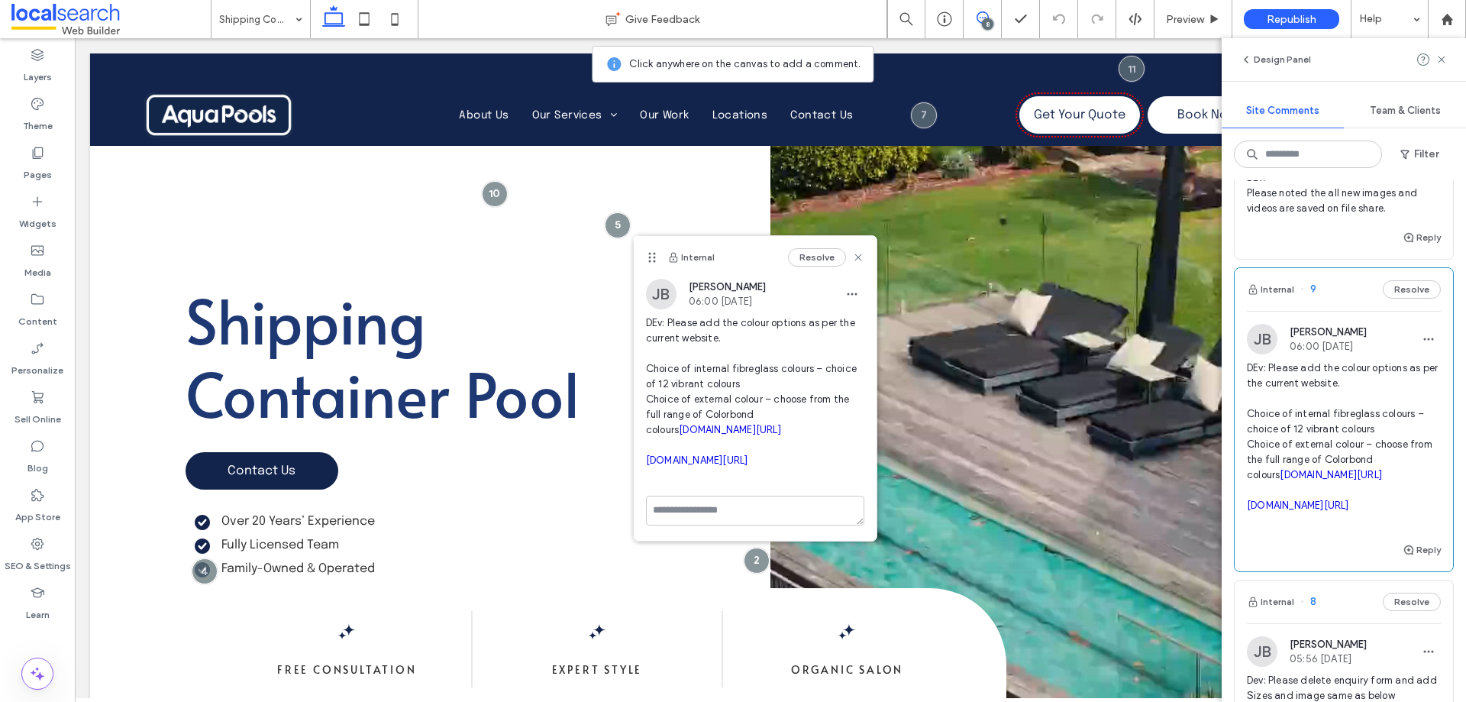
click at [754, 435] on link "[DOMAIN_NAME][URL]" at bounding box center [730, 429] width 102 height 11
click at [749, 466] on link "[DOMAIN_NAME][URL]" at bounding box center [697, 459] width 102 height 11
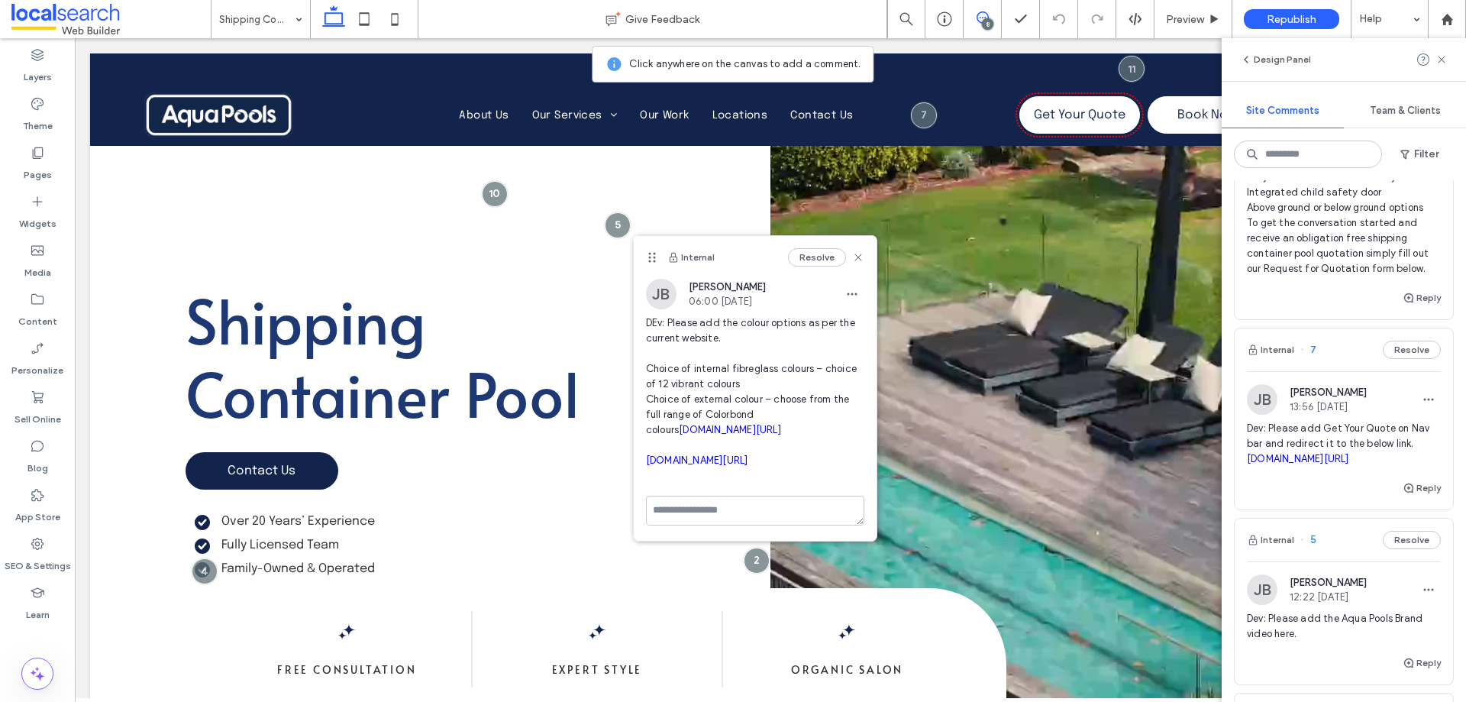
scroll to position [1222, 0]
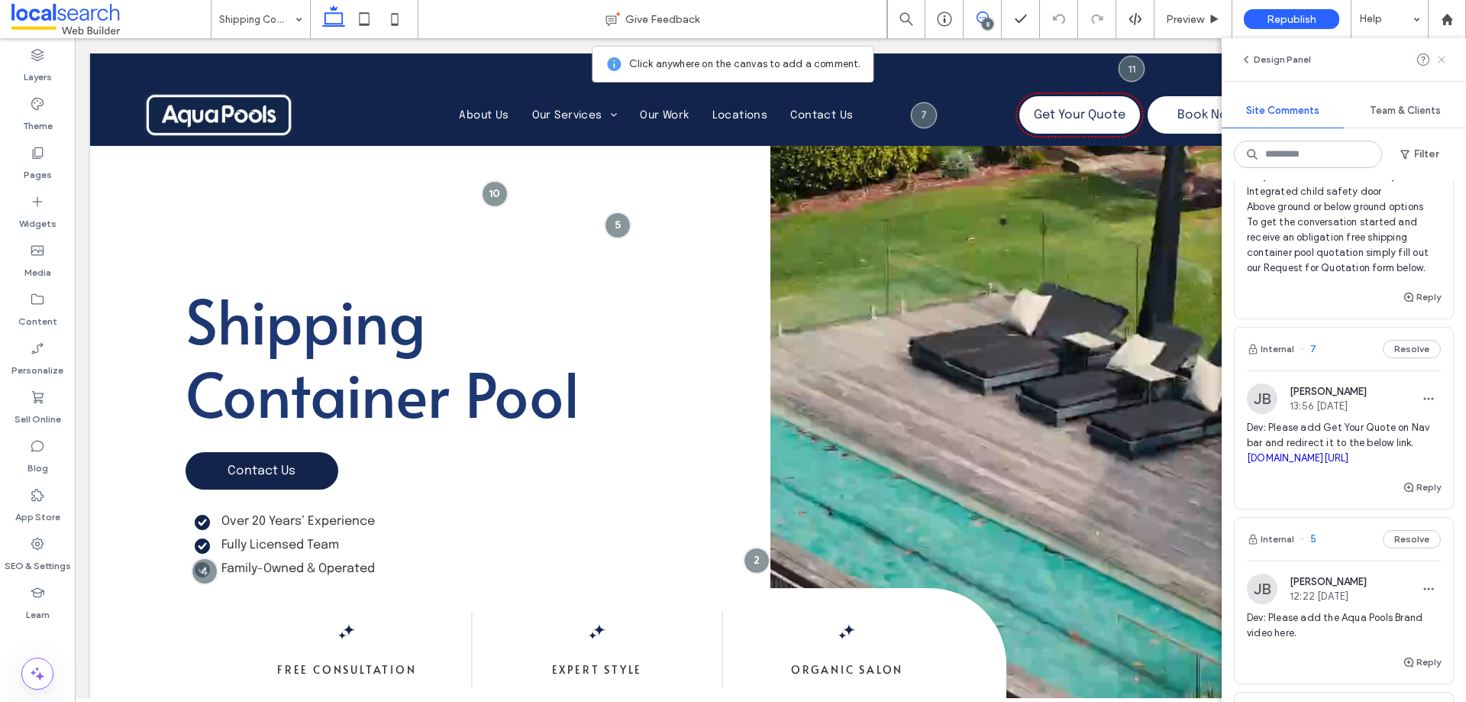
click at [1441, 55] on icon at bounding box center [1442, 59] width 12 height 12
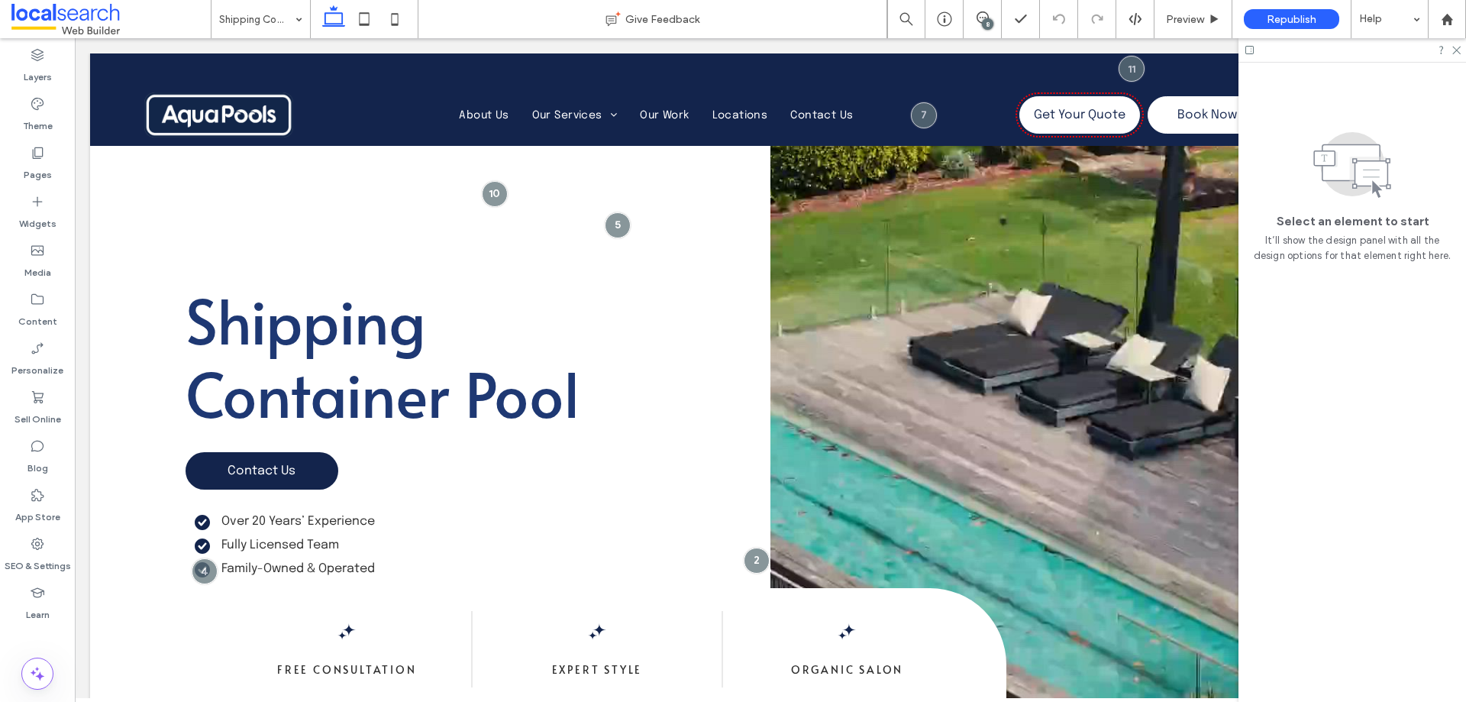
scroll to position [0, 0]
click at [977, 18] on icon at bounding box center [983, 17] width 12 height 12
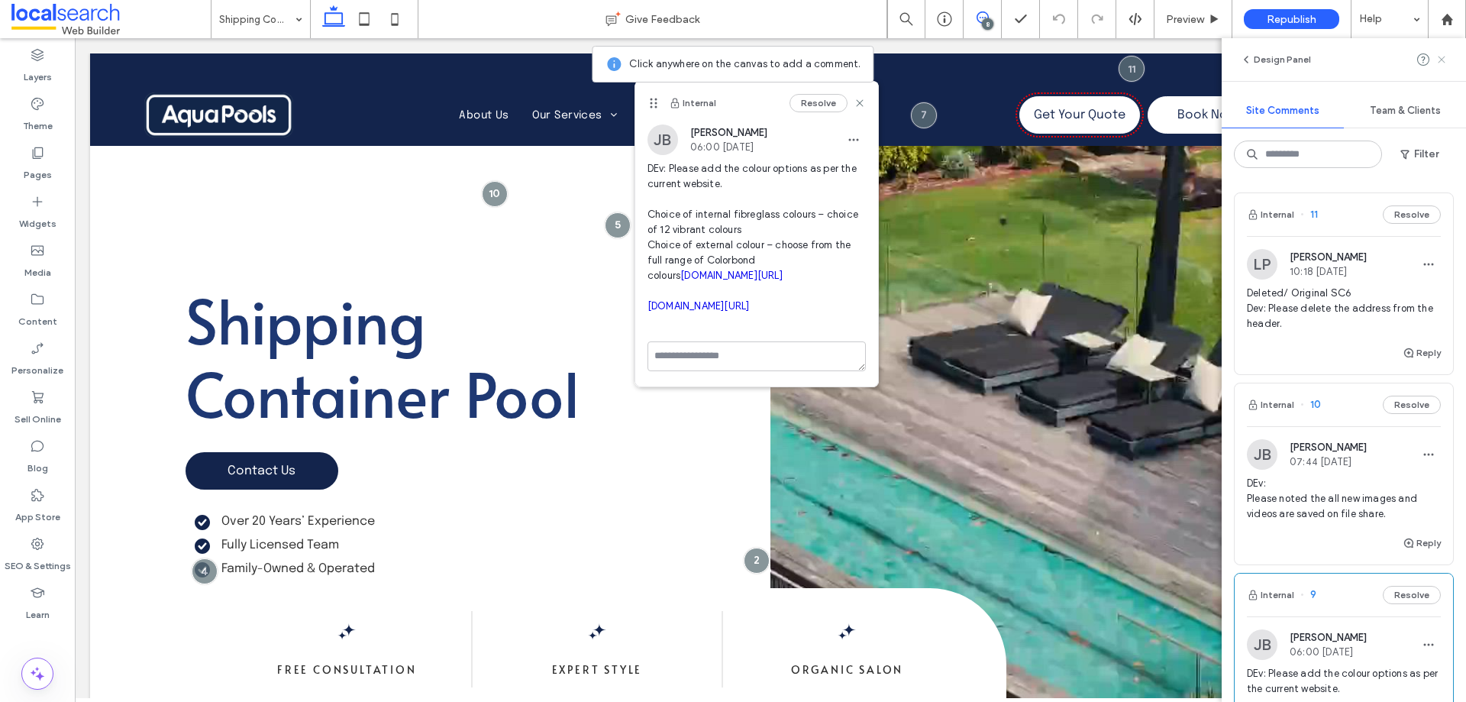
click at [1441, 63] on icon at bounding box center [1442, 59] width 12 height 12
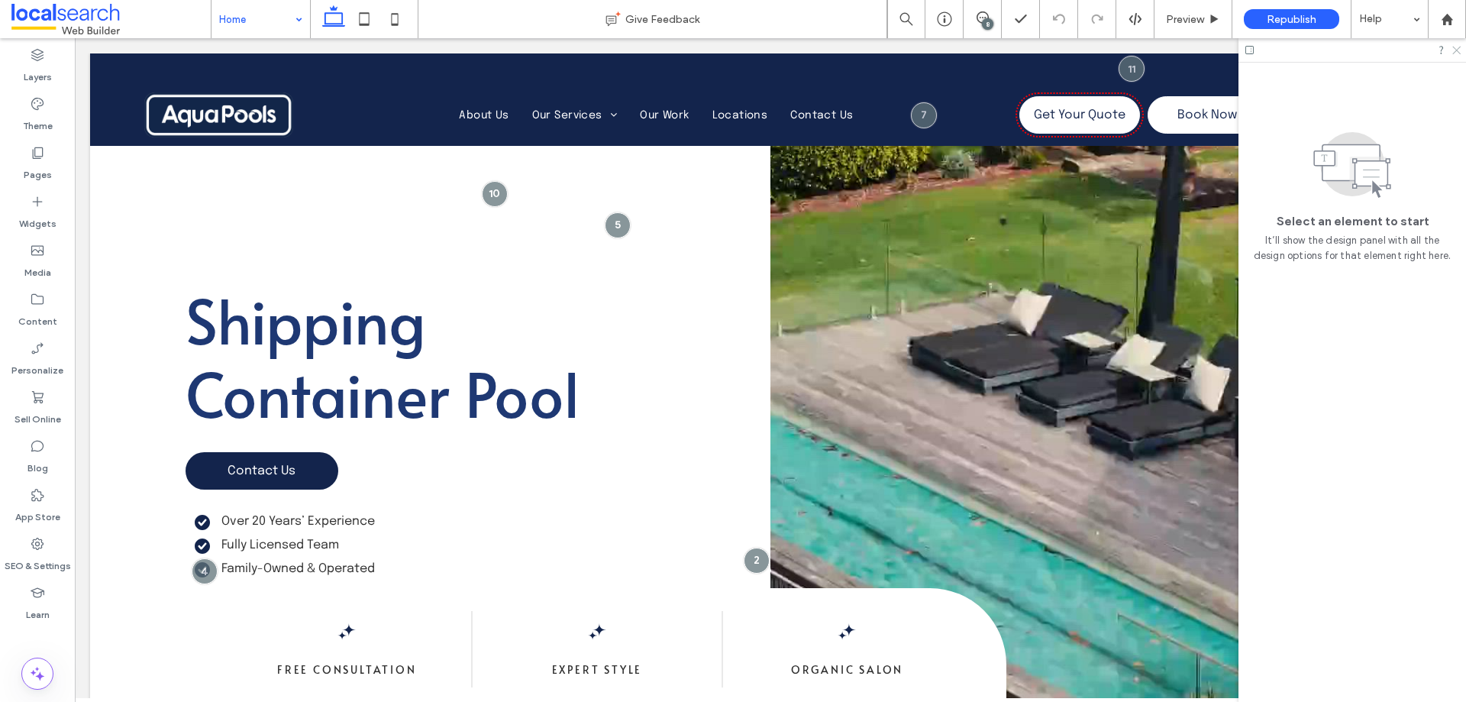
click at [1457, 49] on icon at bounding box center [1456, 49] width 10 height 10
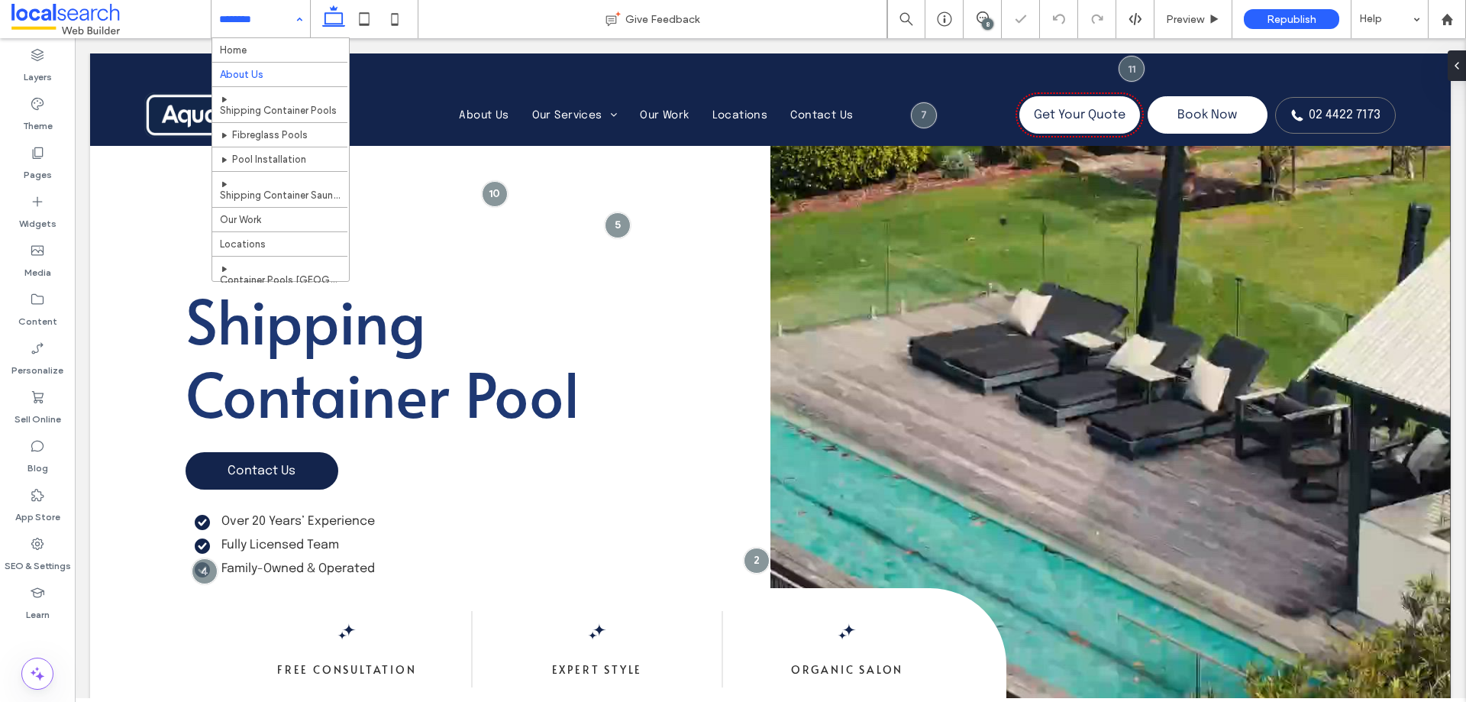
click at [263, 14] on input at bounding box center [257, 19] width 76 height 38
click at [270, 8] on input at bounding box center [257, 19] width 76 height 38
click at [288, 24] on input at bounding box center [257, 19] width 76 height 38
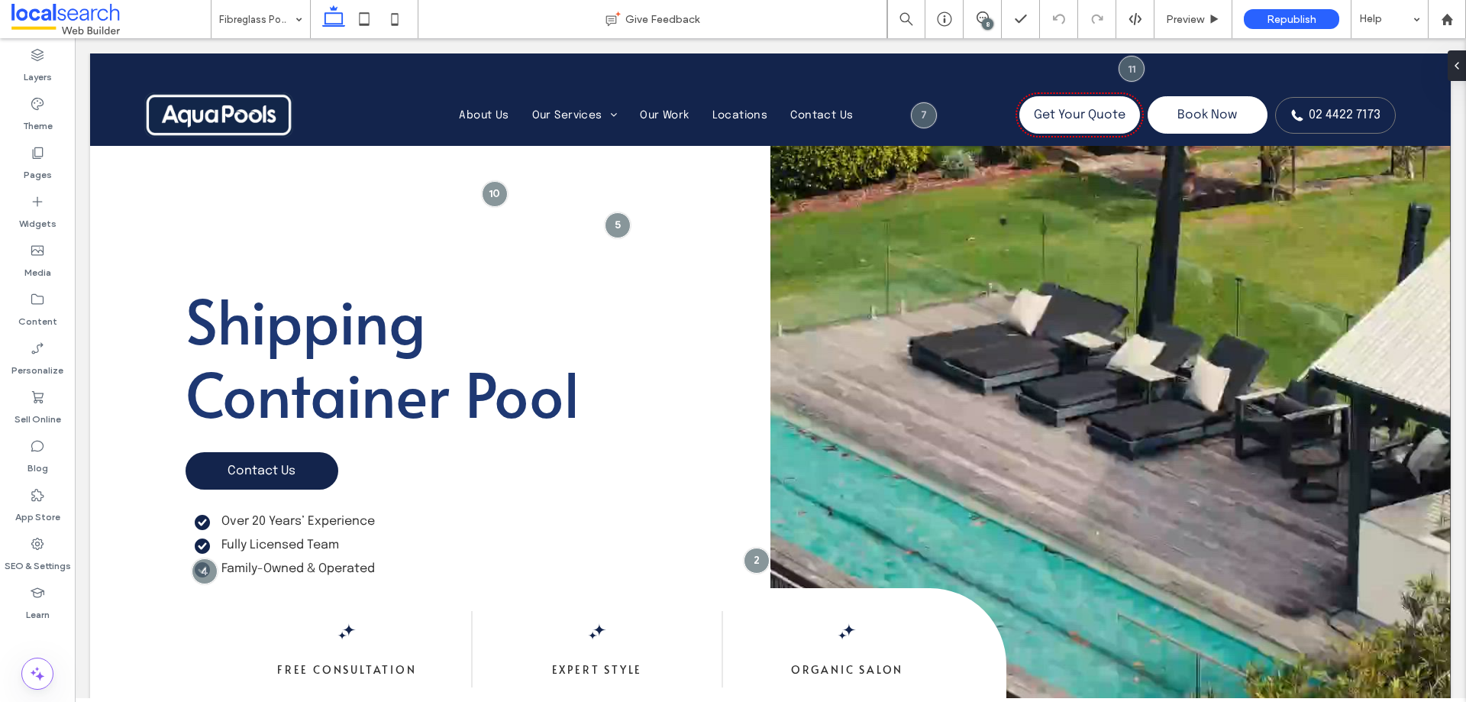
click at [986, 21] on div "8" at bounding box center [987, 23] width 11 height 11
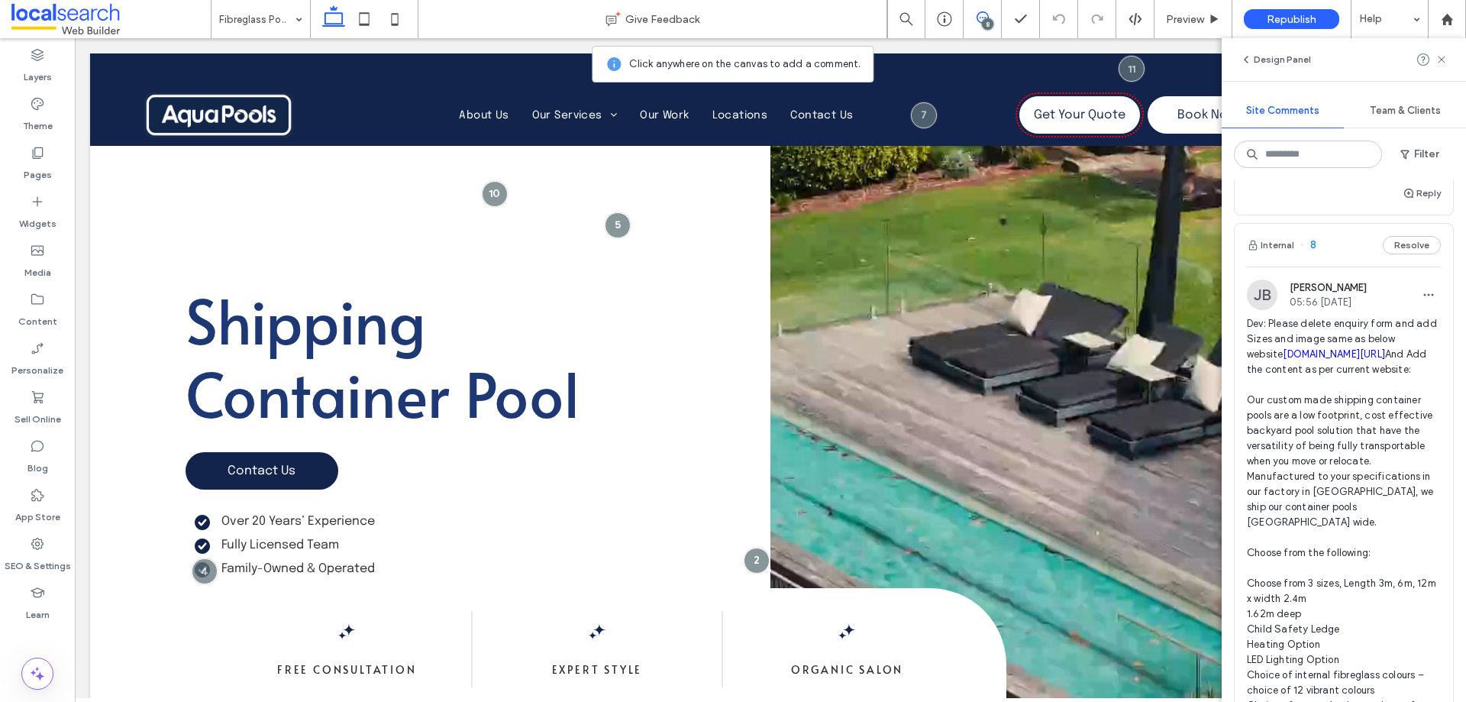
scroll to position [687, 0]
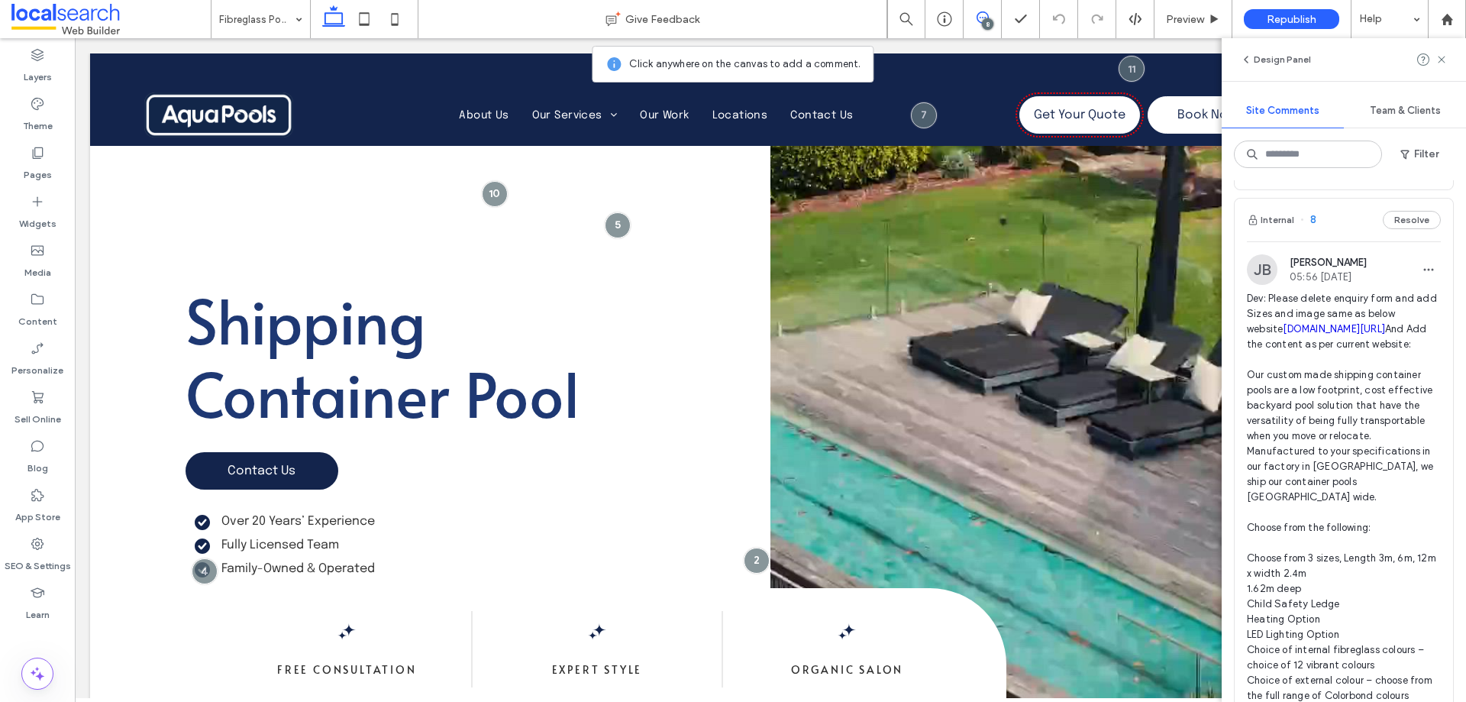
click at [1371, 418] on span "Dev: Please delete enquiry form and add Sizes and image same as below website […" at bounding box center [1344, 550] width 194 height 519
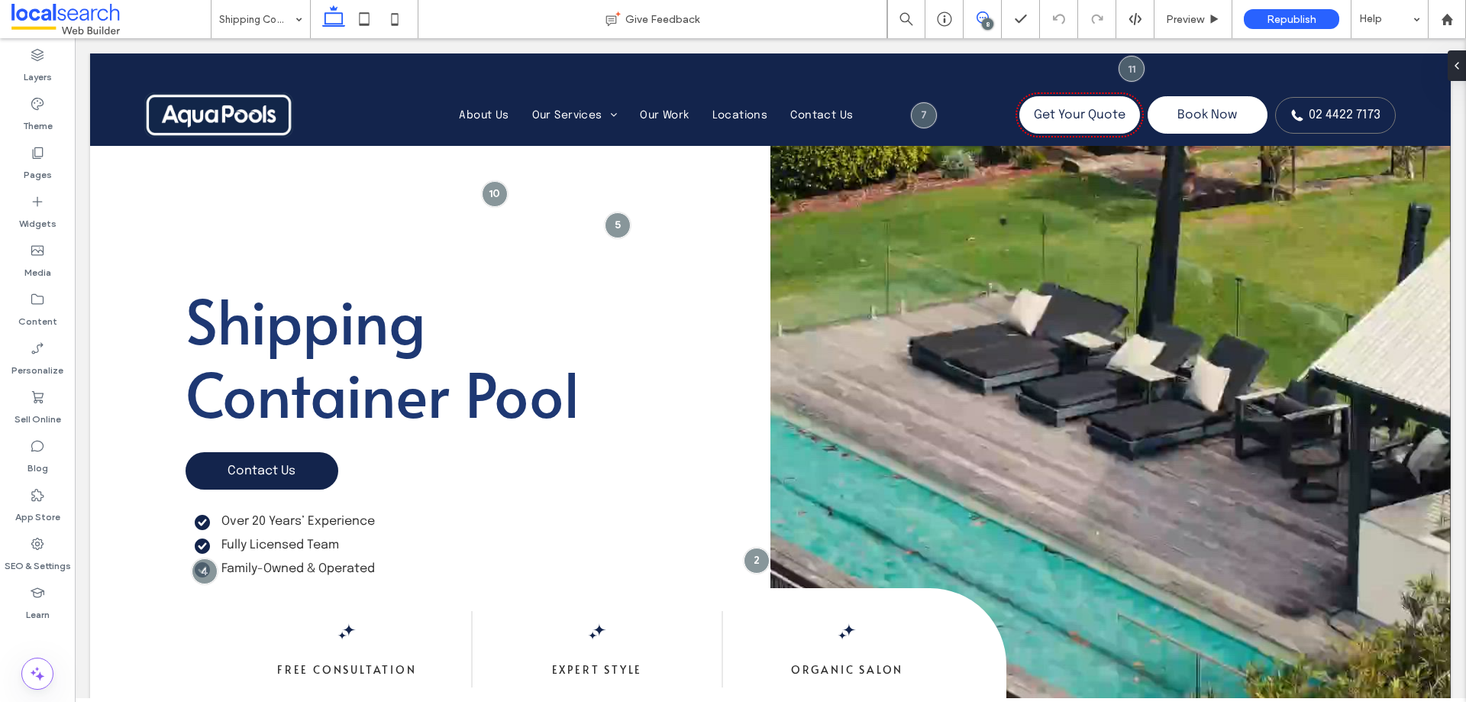
click at [978, 18] on icon at bounding box center [983, 17] width 12 height 12
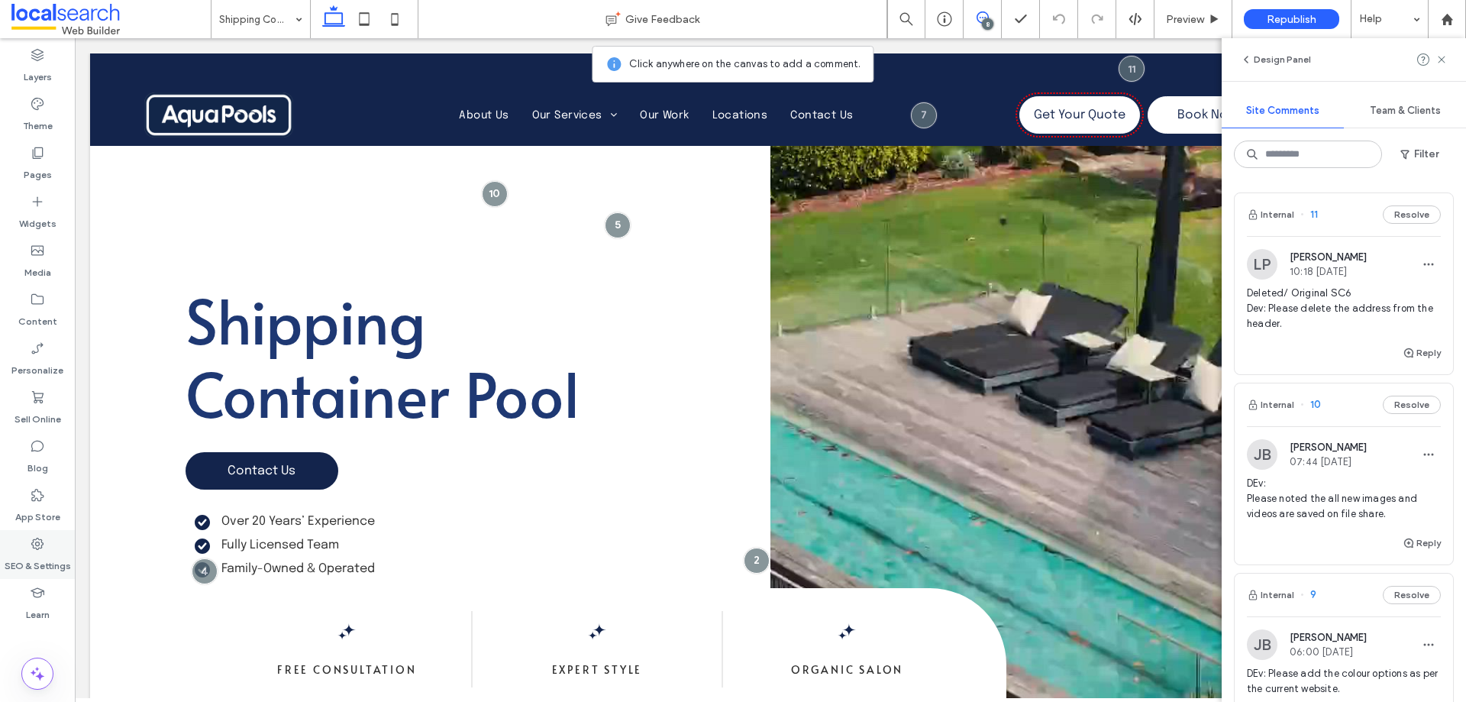
click at [27, 551] on div "SEO & Settings" at bounding box center [37, 554] width 75 height 49
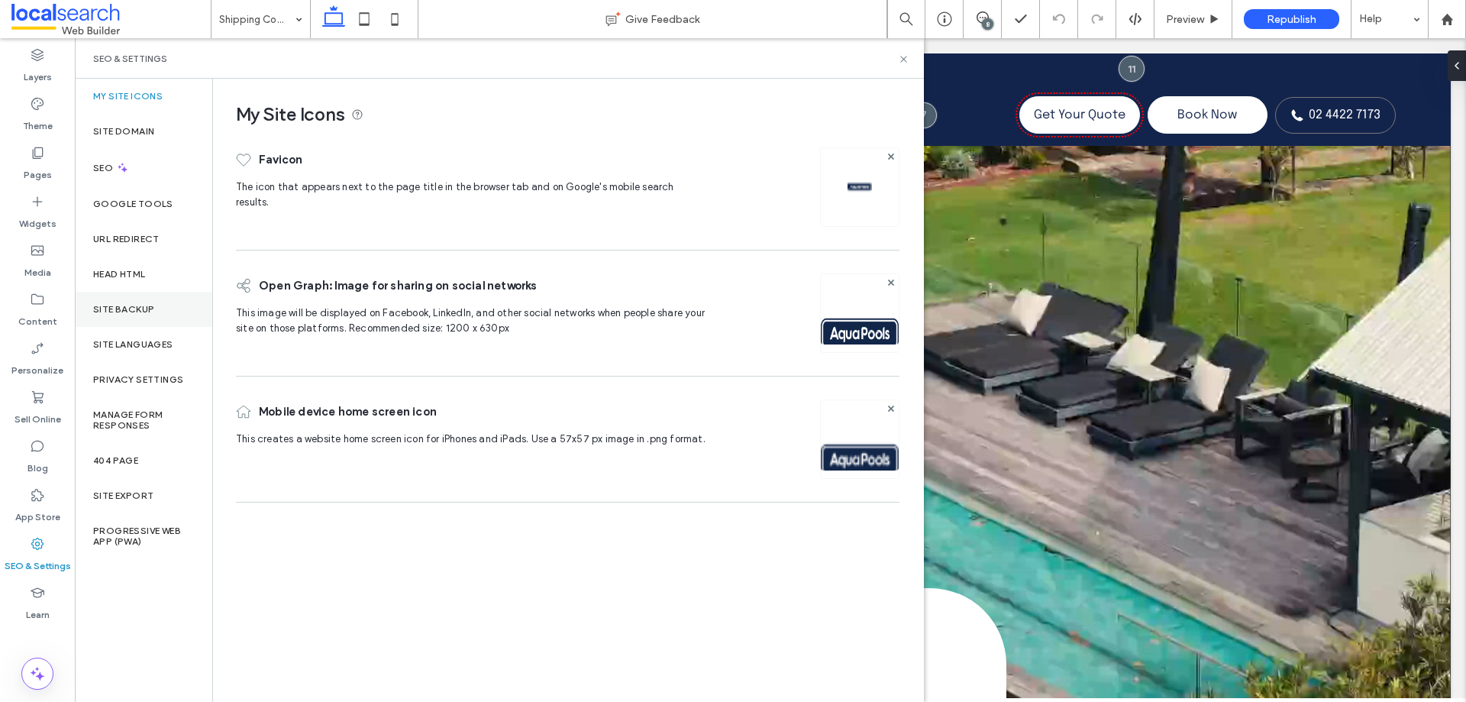
click at [137, 315] on div "Site Backup" at bounding box center [143, 309] width 137 height 35
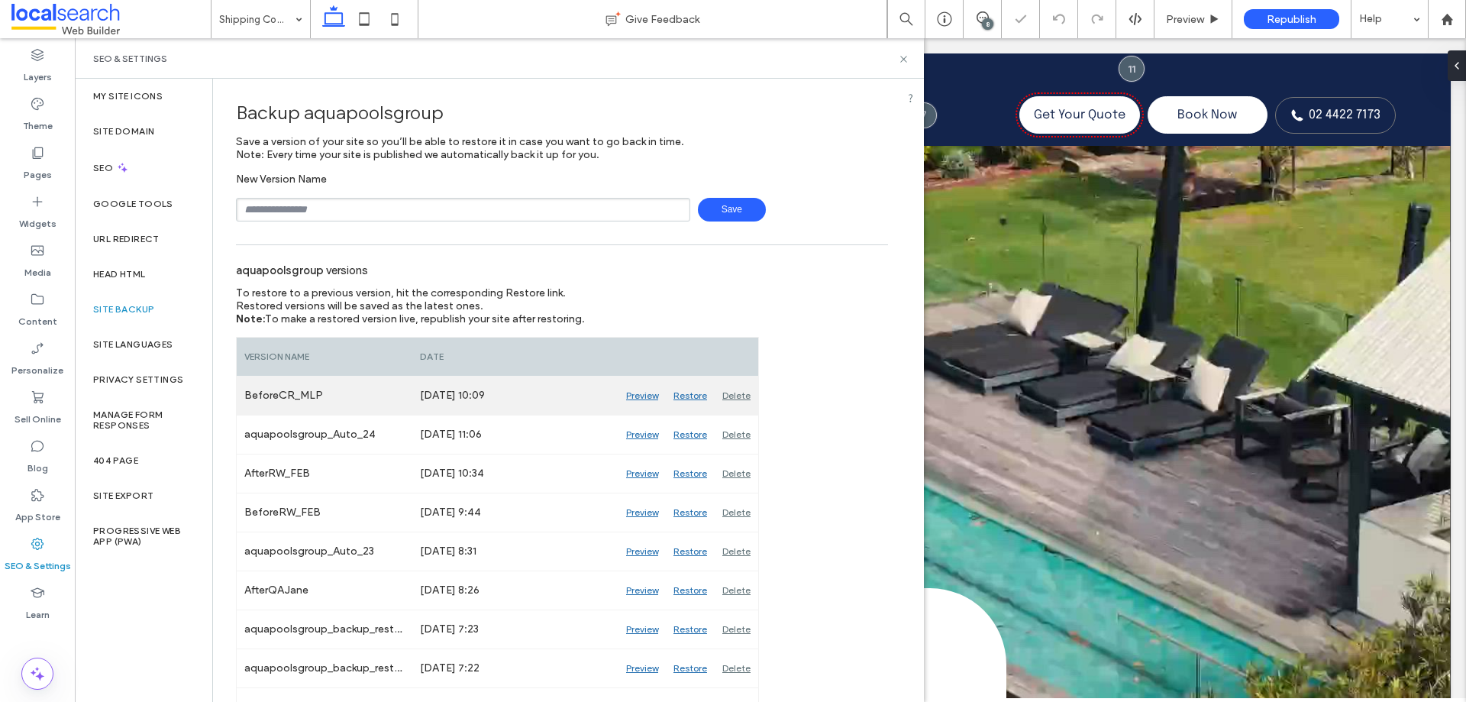
click at [645, 396] on div "Preview" at bounding box center [642, 396] width 47 height 38
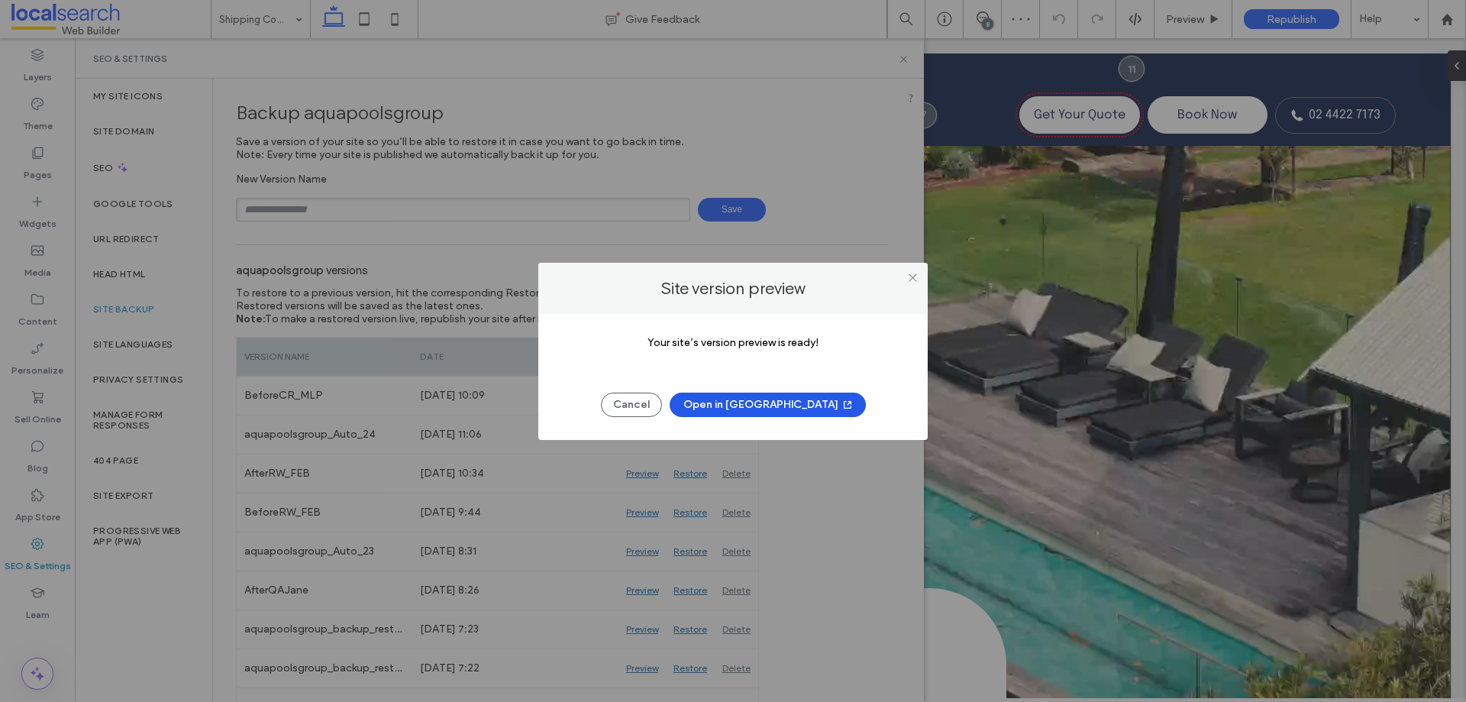
click at [788, 400] on button "Open in [GEOGRAPHIC_DATA]" at bounding box center [768, 405] width 196 height 24
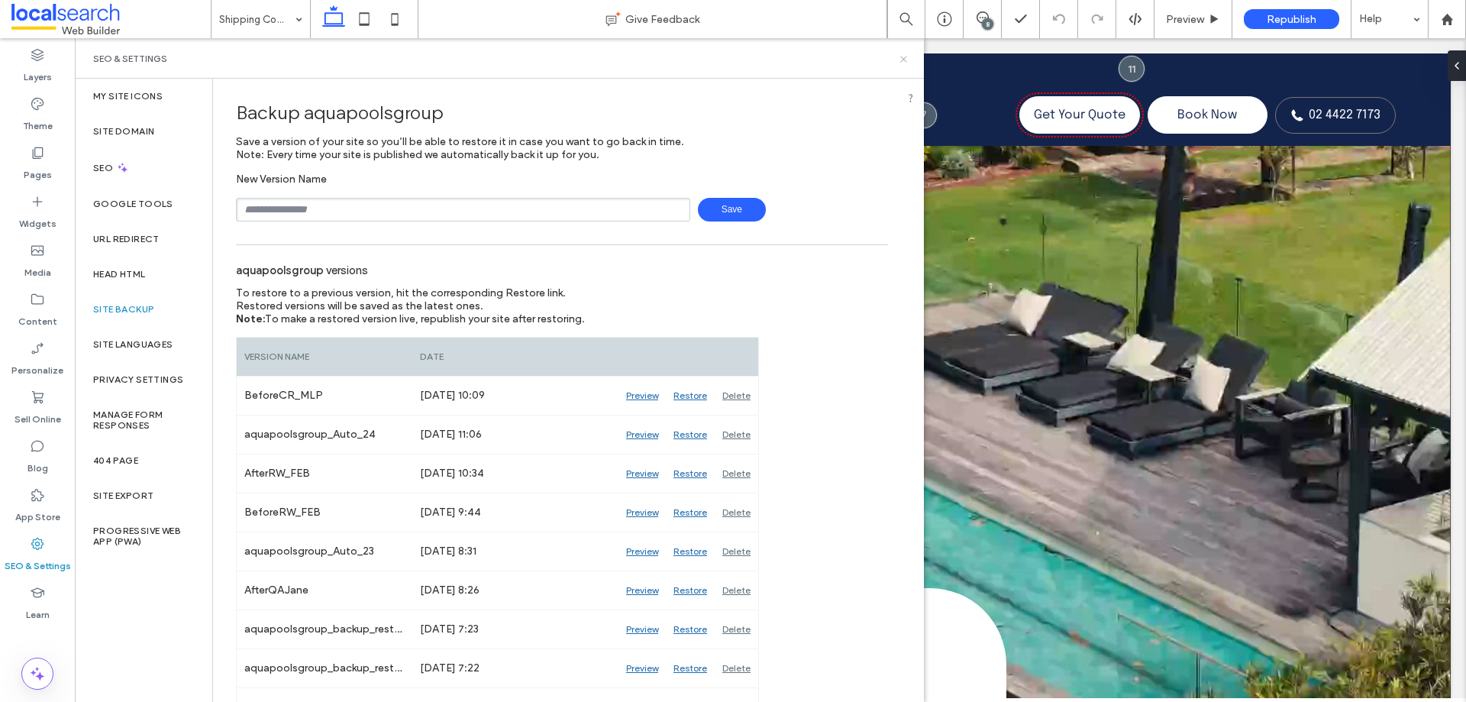
click at [905, 58] on use at bounding box center [904, 59] width 6 height 6
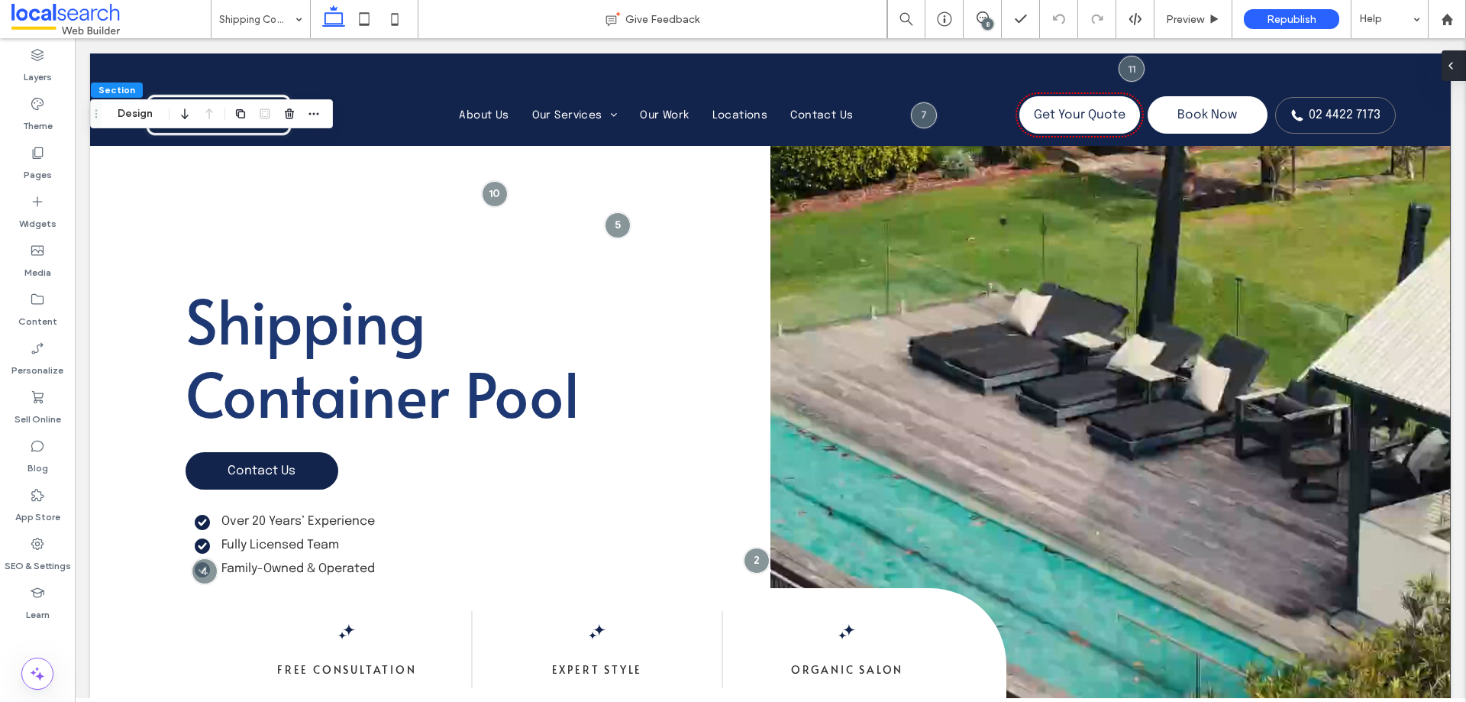
click at [1462, 61] on div at bounding box center [1454, 65] width 24 height 31
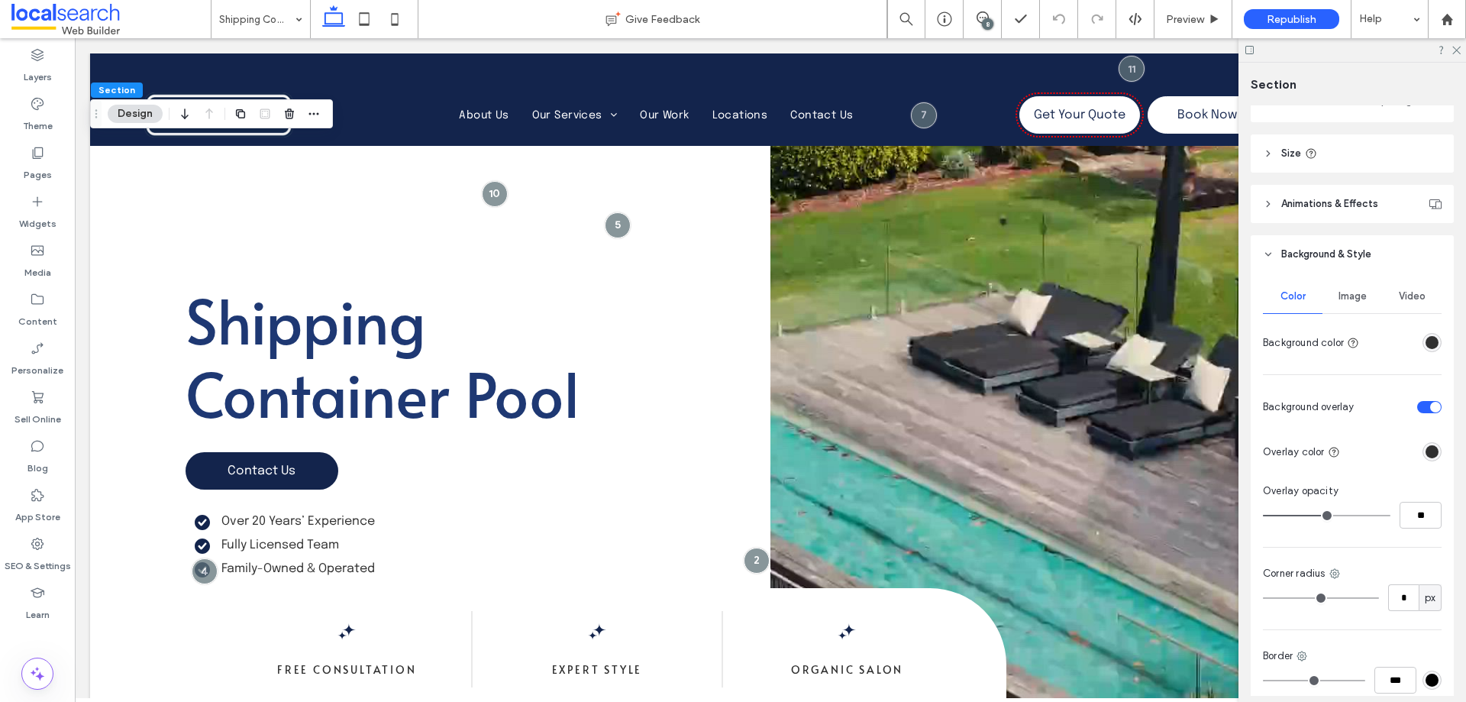
scroll to position [535, 0]
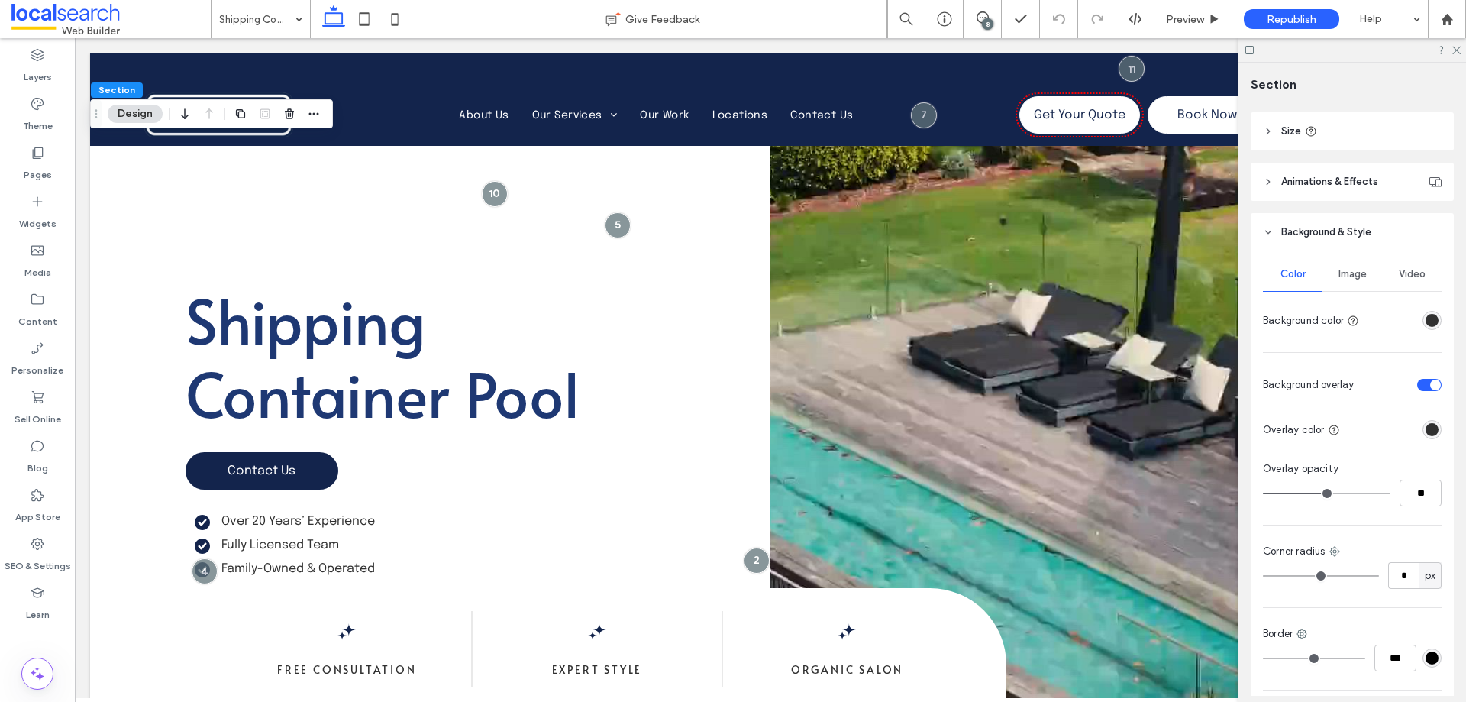
click at [1416, 260] on div "Video" at bounding box center [1412, 274] width 60 height 34
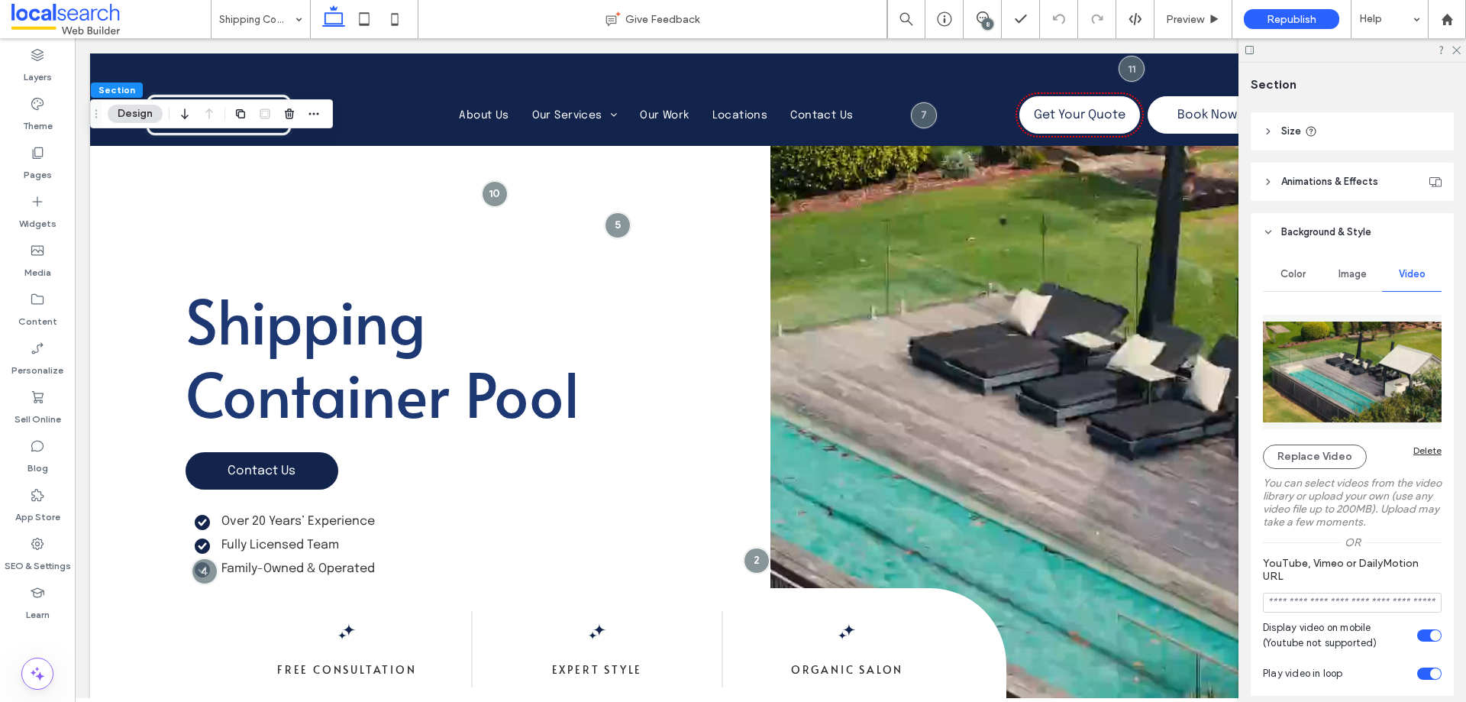
click at [1421, 448] on div "Delete" at bounding box center [1428, 450] width 28 height 11
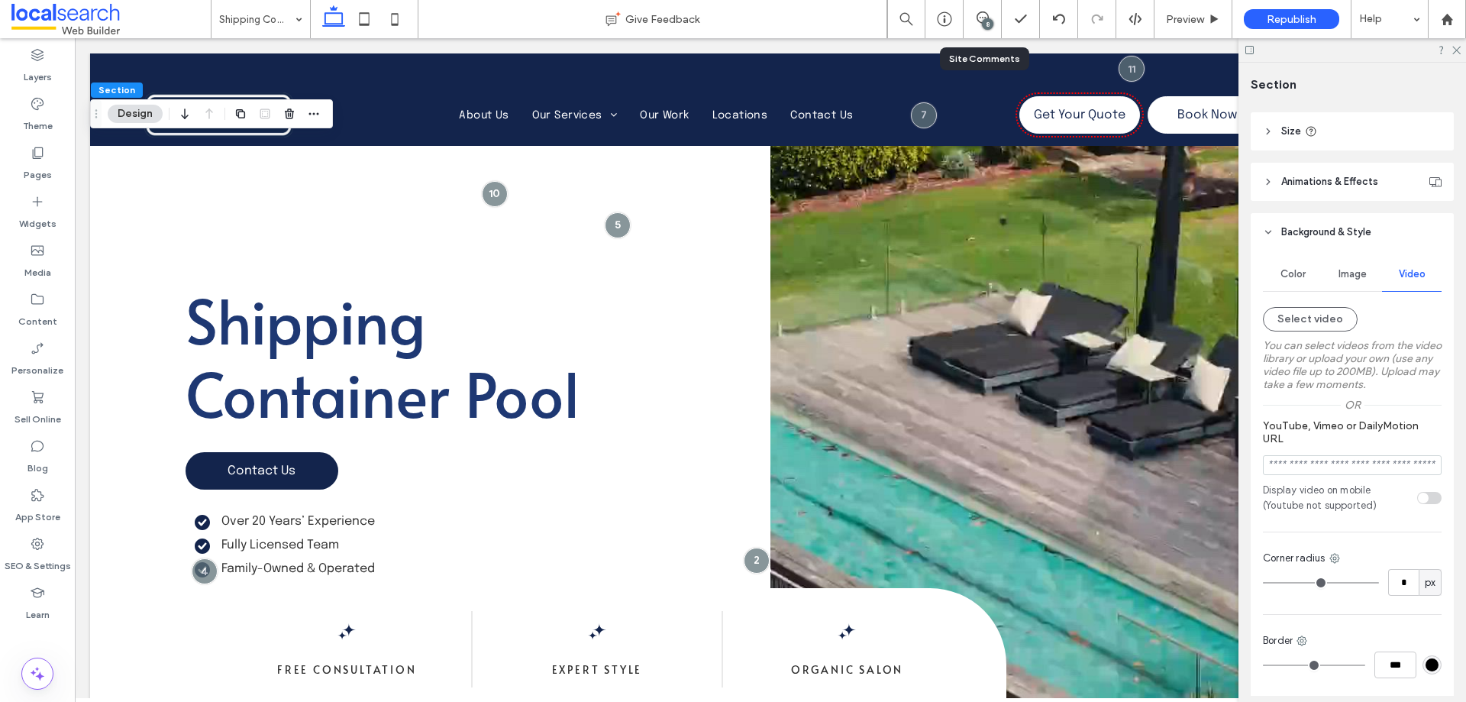
click at [991, 18] on div "8" at bounding box center [987, 23] width 11 height 11
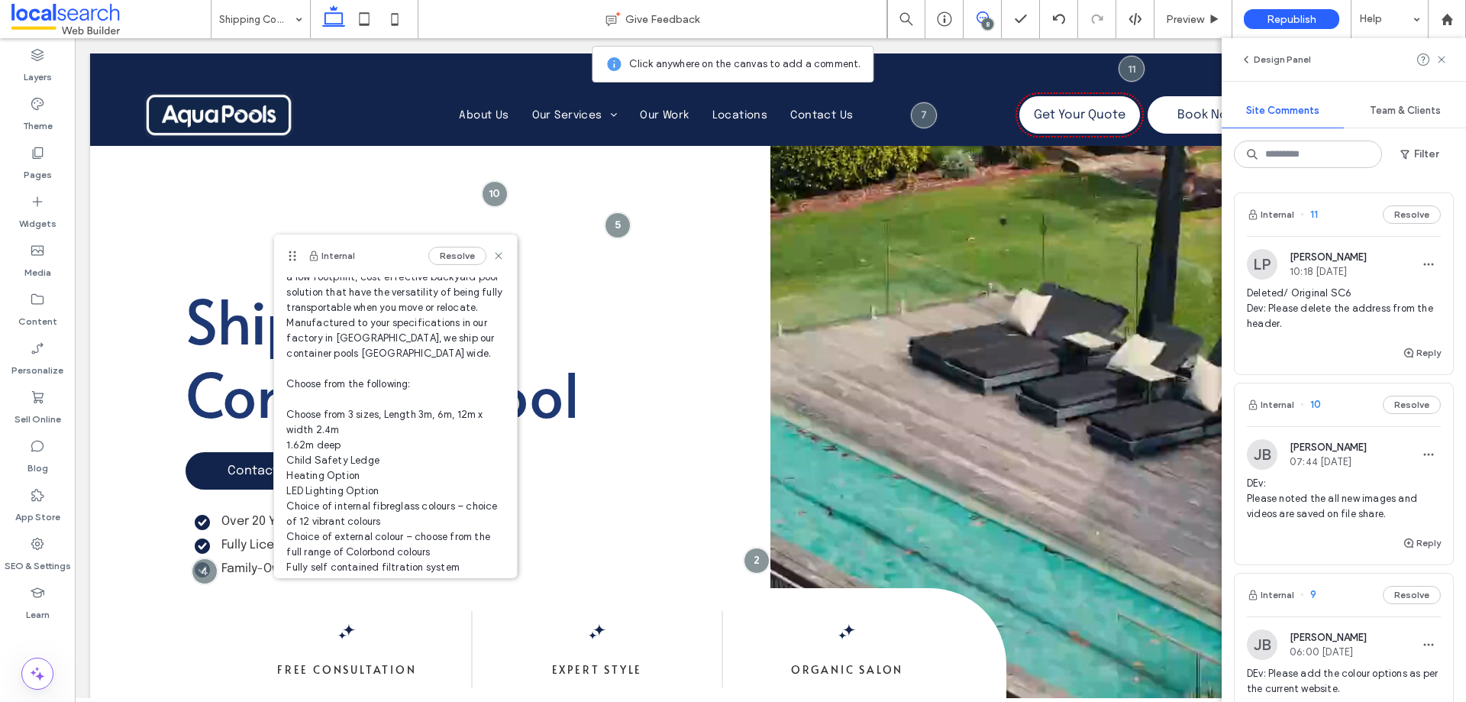
scroll to position [0, 0]
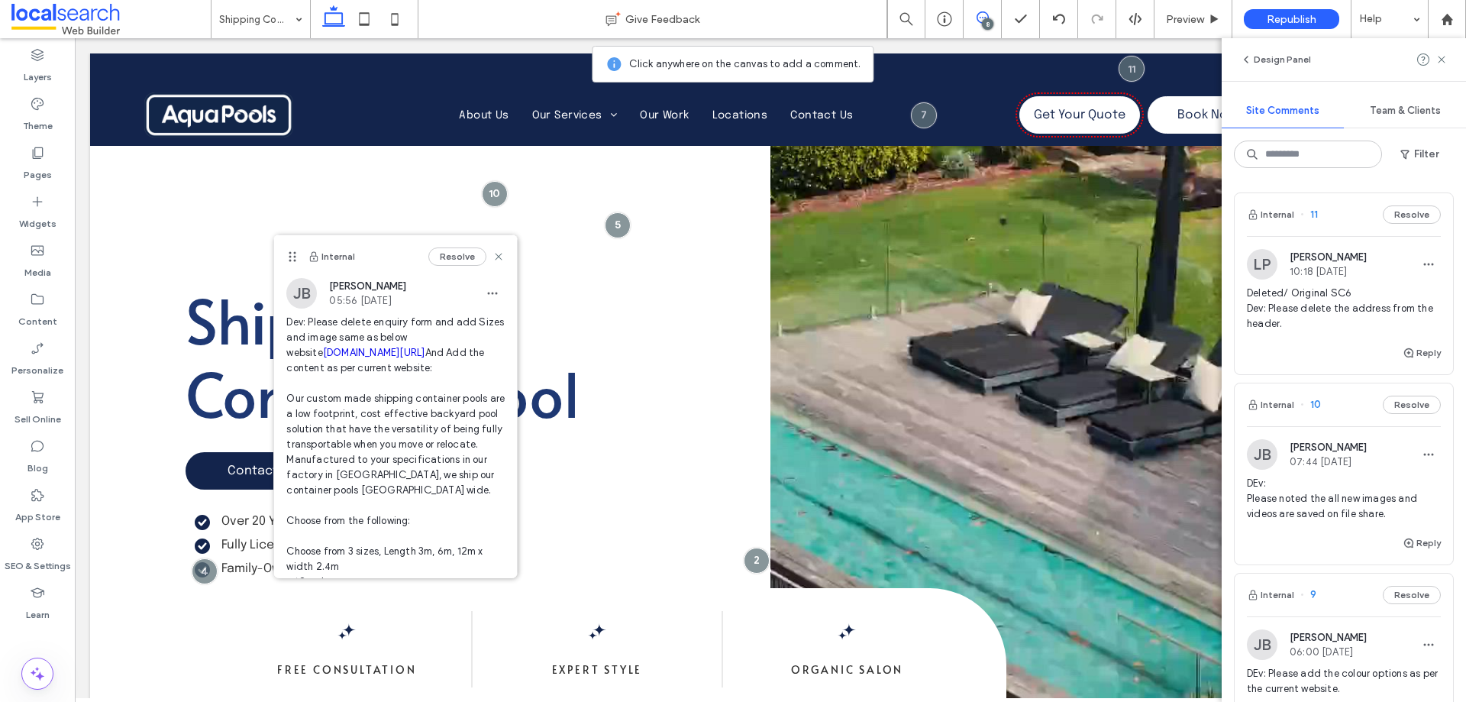
drag, startPoint x: 415, startPoint y: 283, endPoint x: 328, endPoint y: 287, distance: 86.4
click at [328, 287] on div "[PERSON_NAME] 05:56 [DATE]" at bounding box center [395, 293] width 218 height 31
copy span "[PERSON_NAME]"
click at [438, 293] on div "[PERSON_NAME] 05:56 [DATE]" at bounding box center [395, 293] width 218 height 31
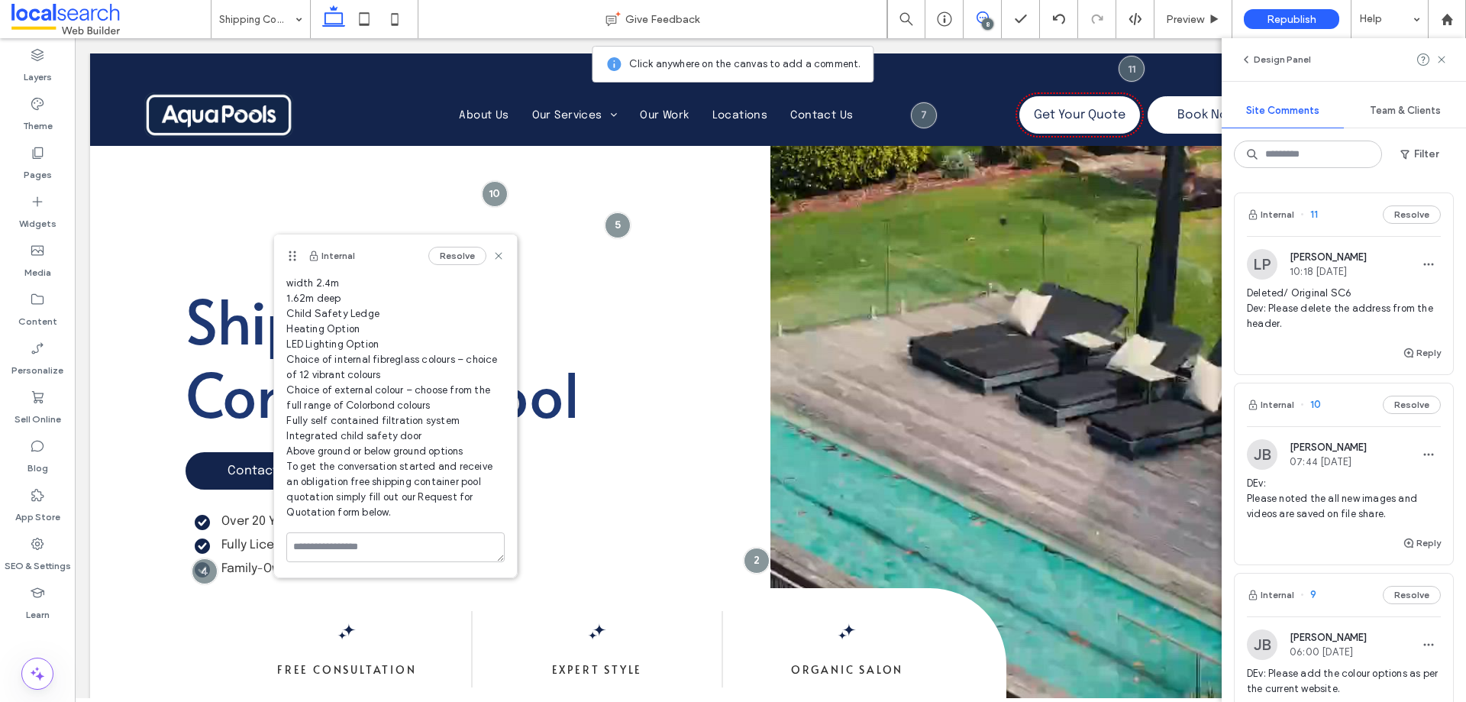
scroll to position [329, 0]
